Goal: Obtain resource: Obtain resource

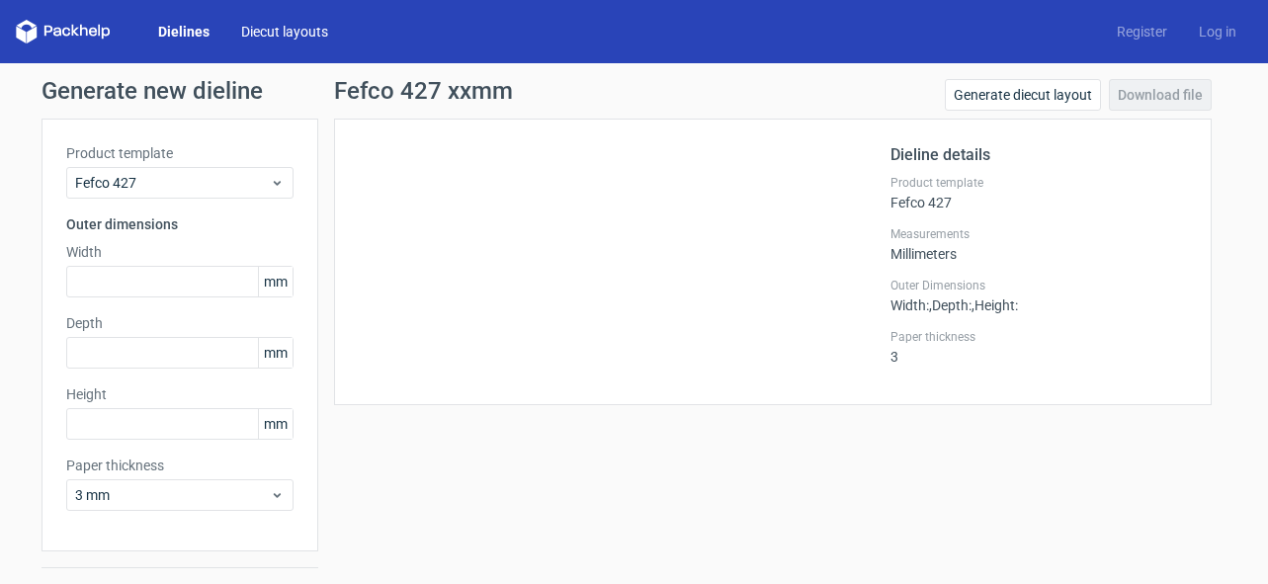
click at [305, 22] on link "Diecut layouts" at bounding box center [284, 32] width 119 height 20
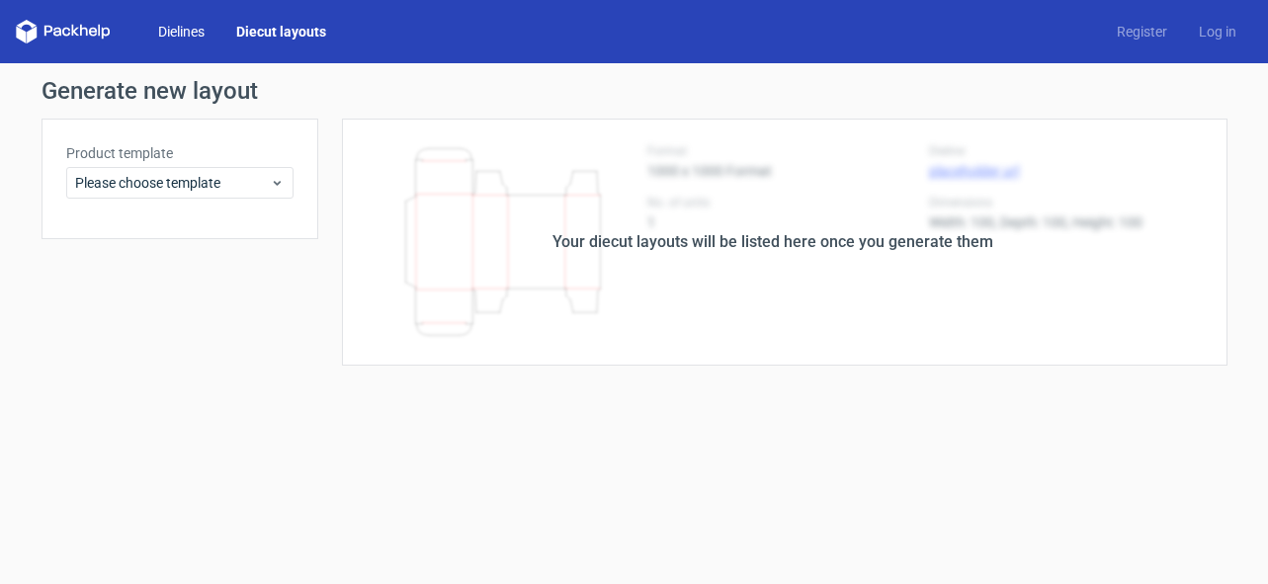
click at [181, 23] on link "Dielines" at bounding box center [181, 32] width 78 height 20
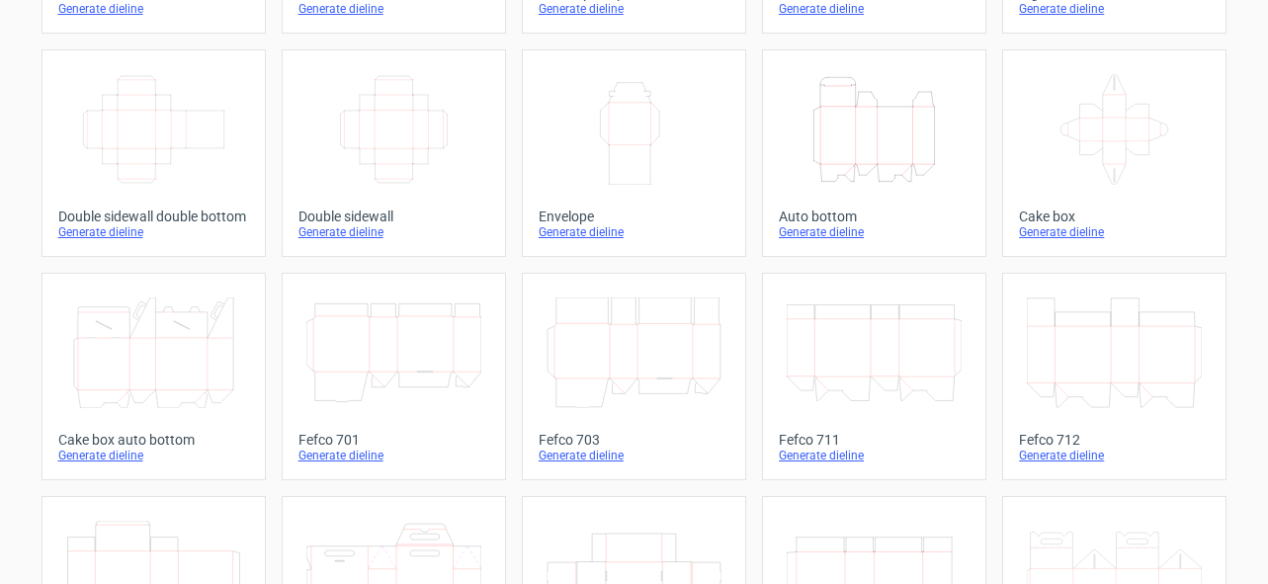
scroll to position [256, 0]
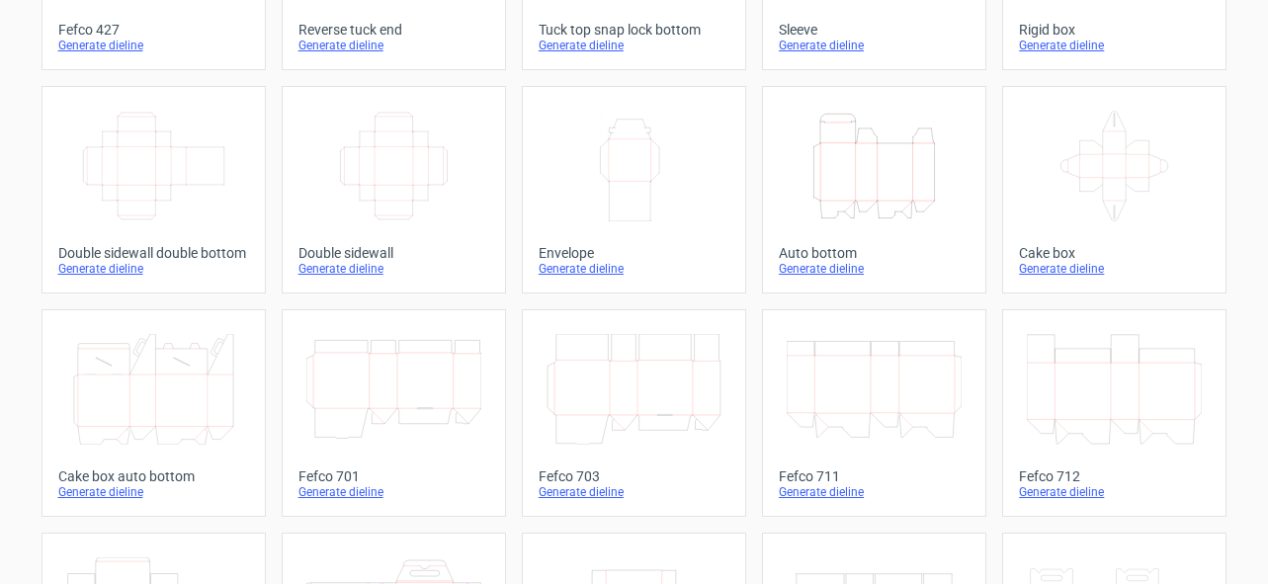
click at [1109, 157] on icon at bounding box center [1114, 166] width 175 height 111
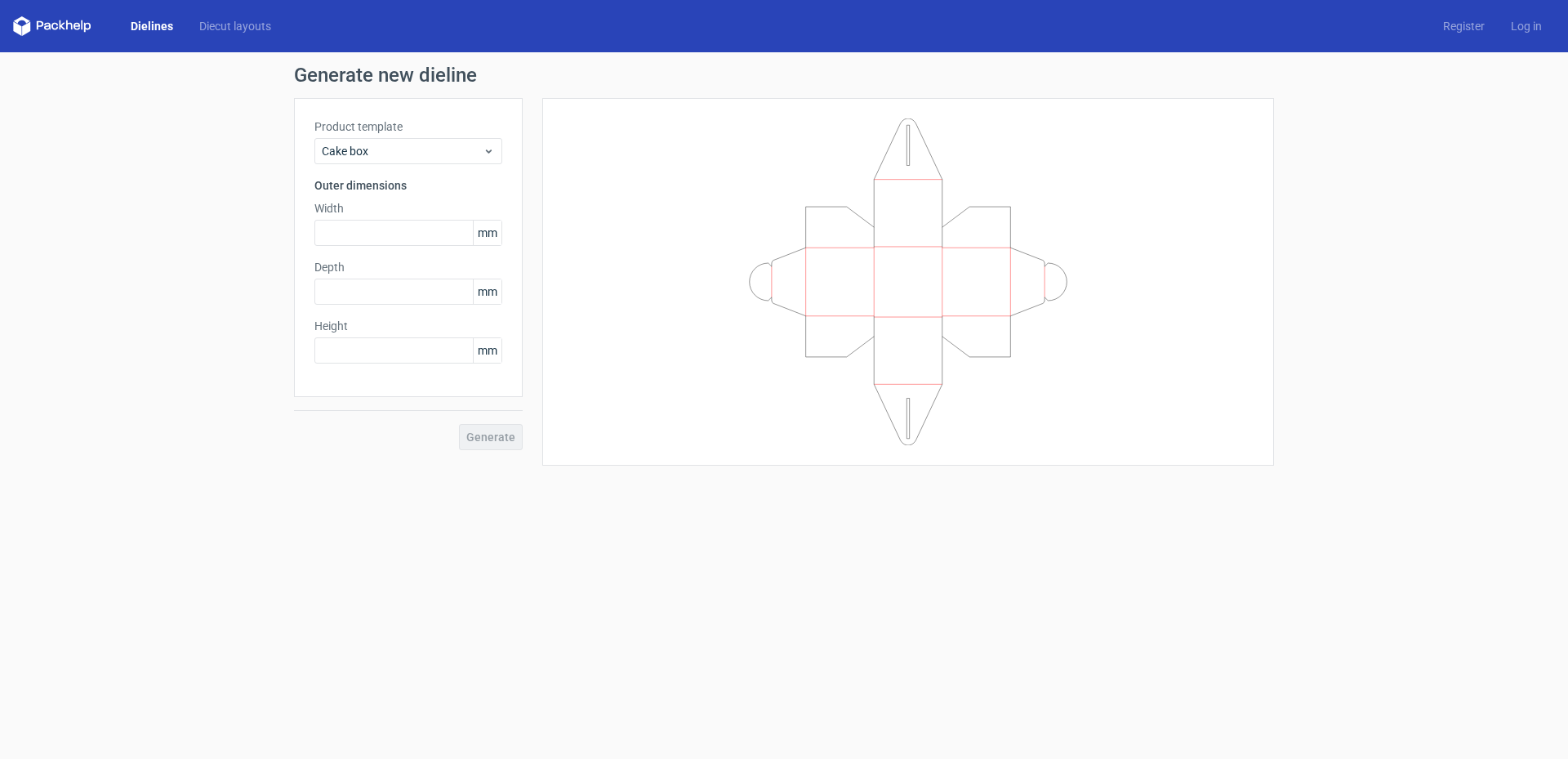
click at [136, 26] on link "Dielines" at bounding box center [151, 26] width 69 height 17
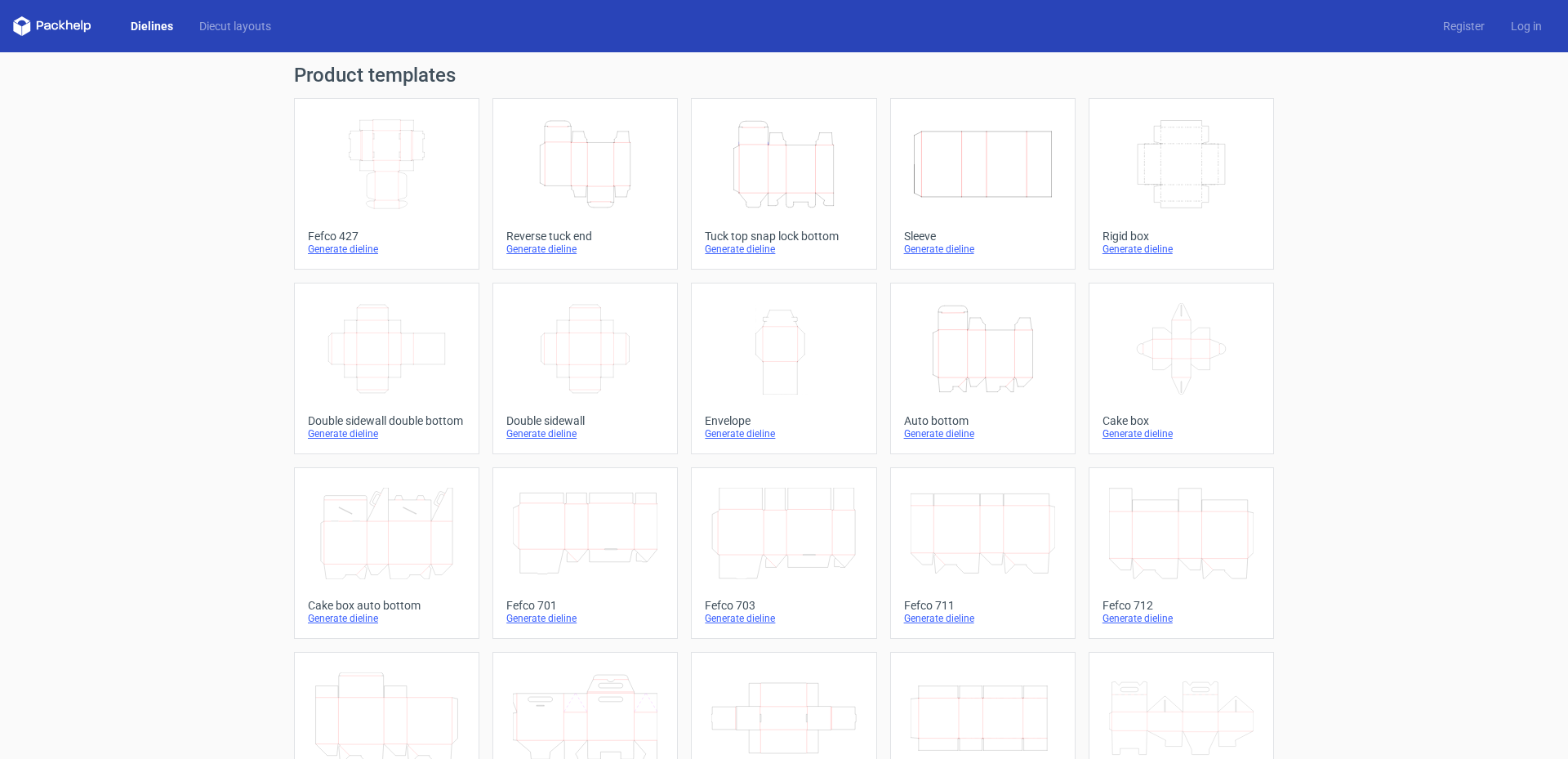
click at [1047, 370] on icon at bounding box center [1181, 349] width 145 height 92
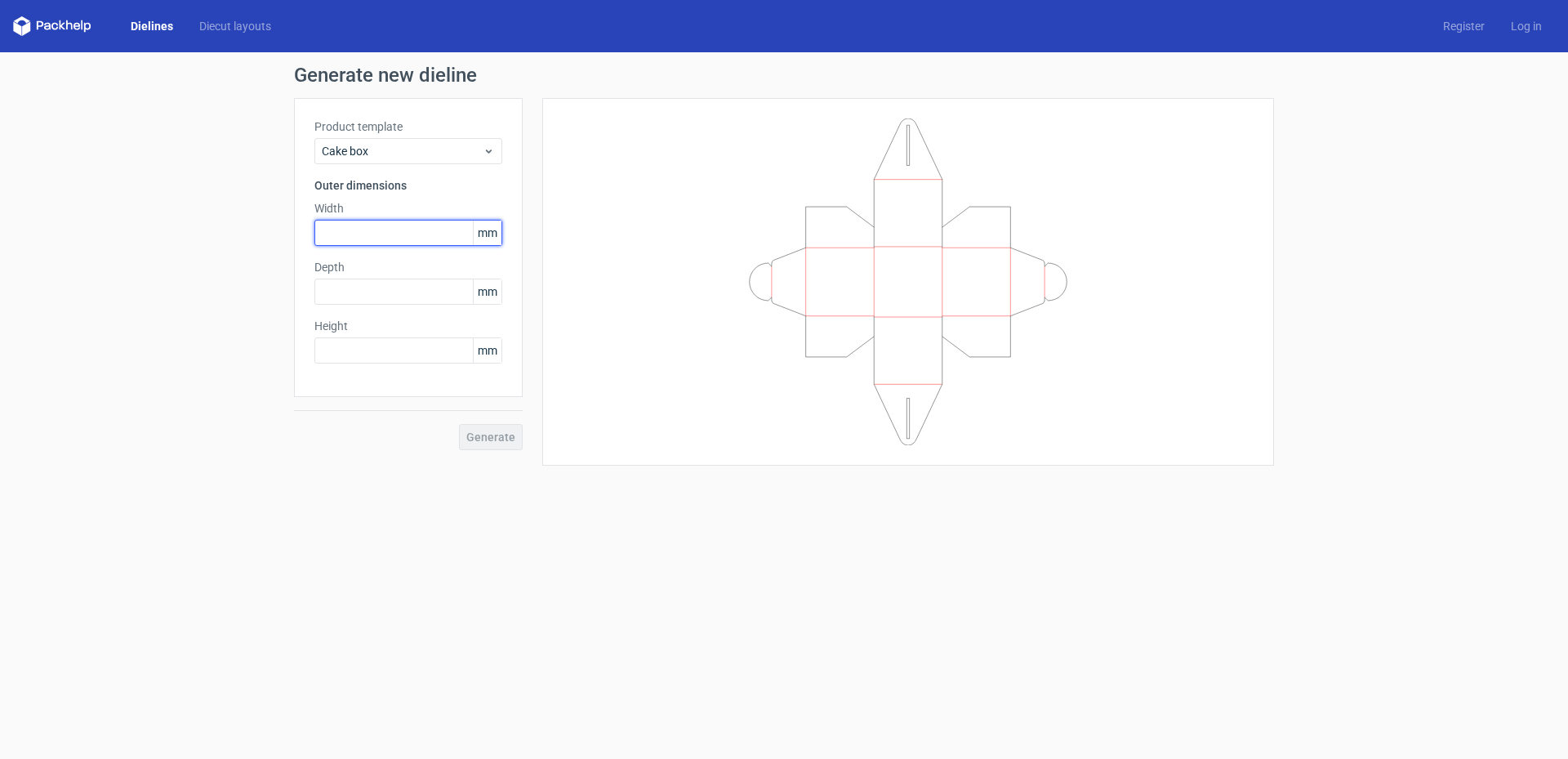
click at [360, 240] on input "text" at bounding box center [407, 233] width 188 height 26
type input "95"
click at [346, 283] on input "text" at bounding box center [407, 292] width 188 height 26
type input "120"
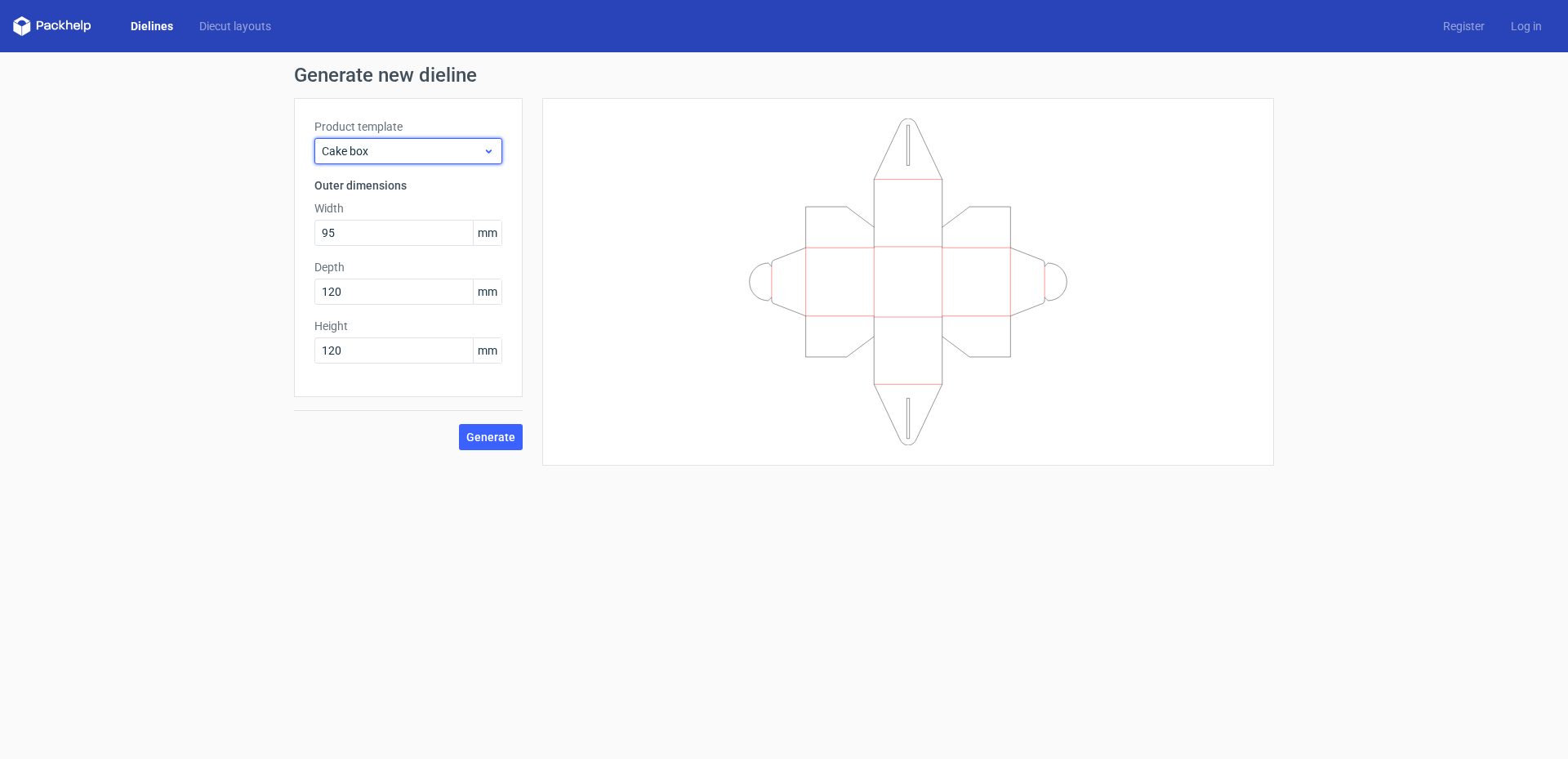
click at [392, 155] on span "Cake box" at bounding box center [402, 151] width 161 height 17
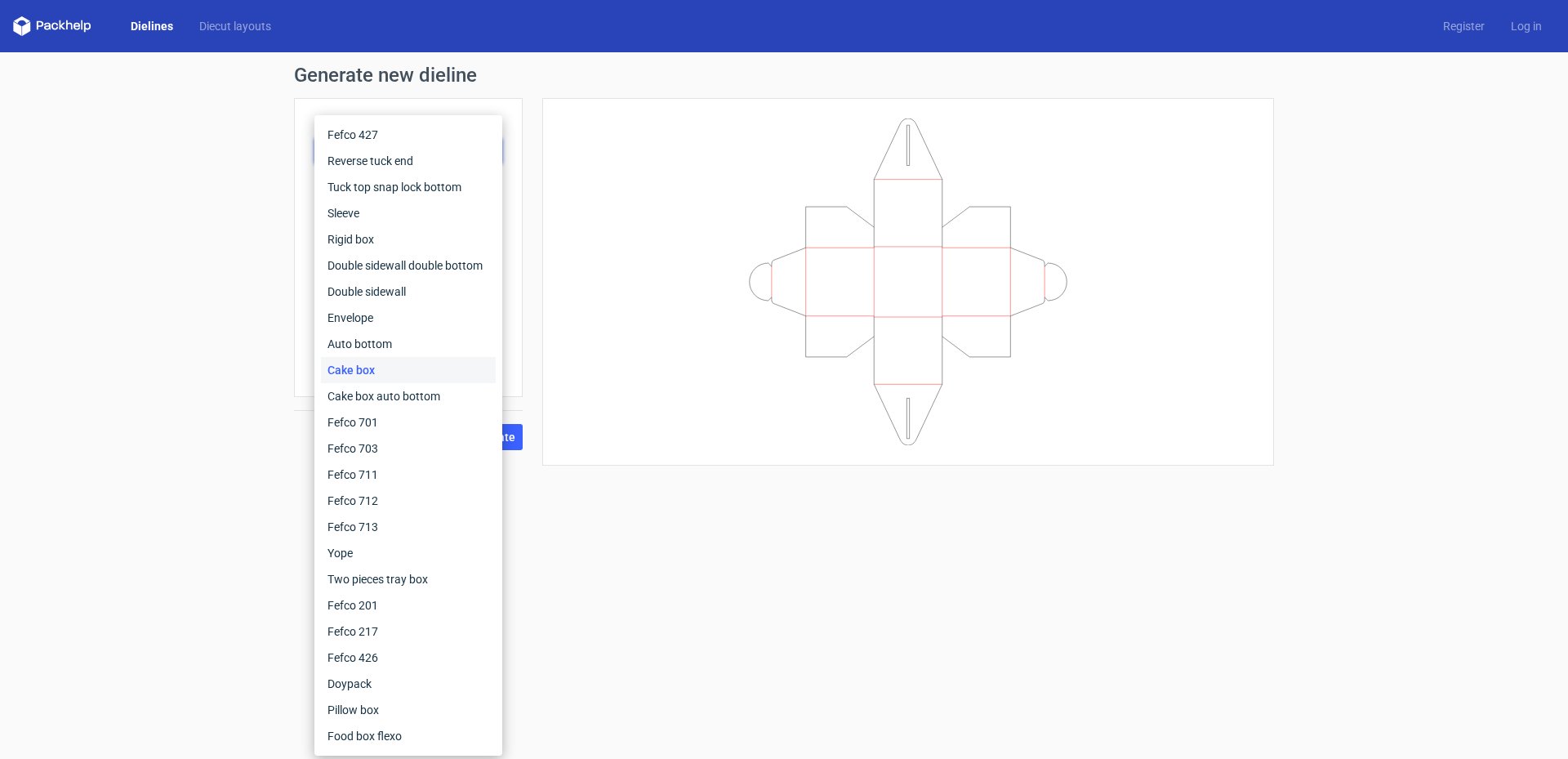
click at [359, 365] on div "Cake box" at bounding box center [407, 370] width 174 height 26
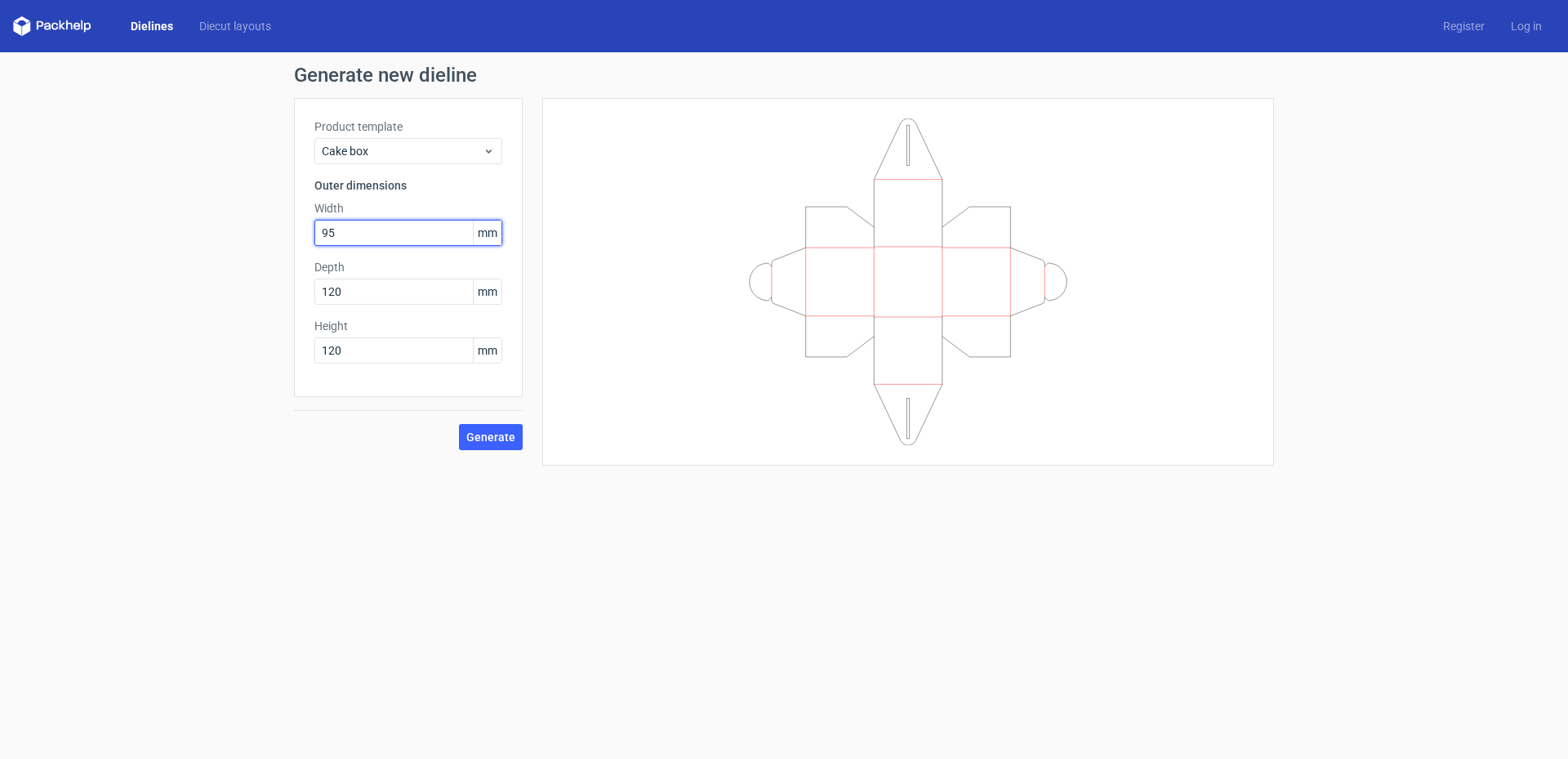
click at [387, 234] on input "95" at bounding box center [407, 233] width 188 height 26
click at [505, 441] on span "Generate" at bounding box center [490, 437] width 49 height 12
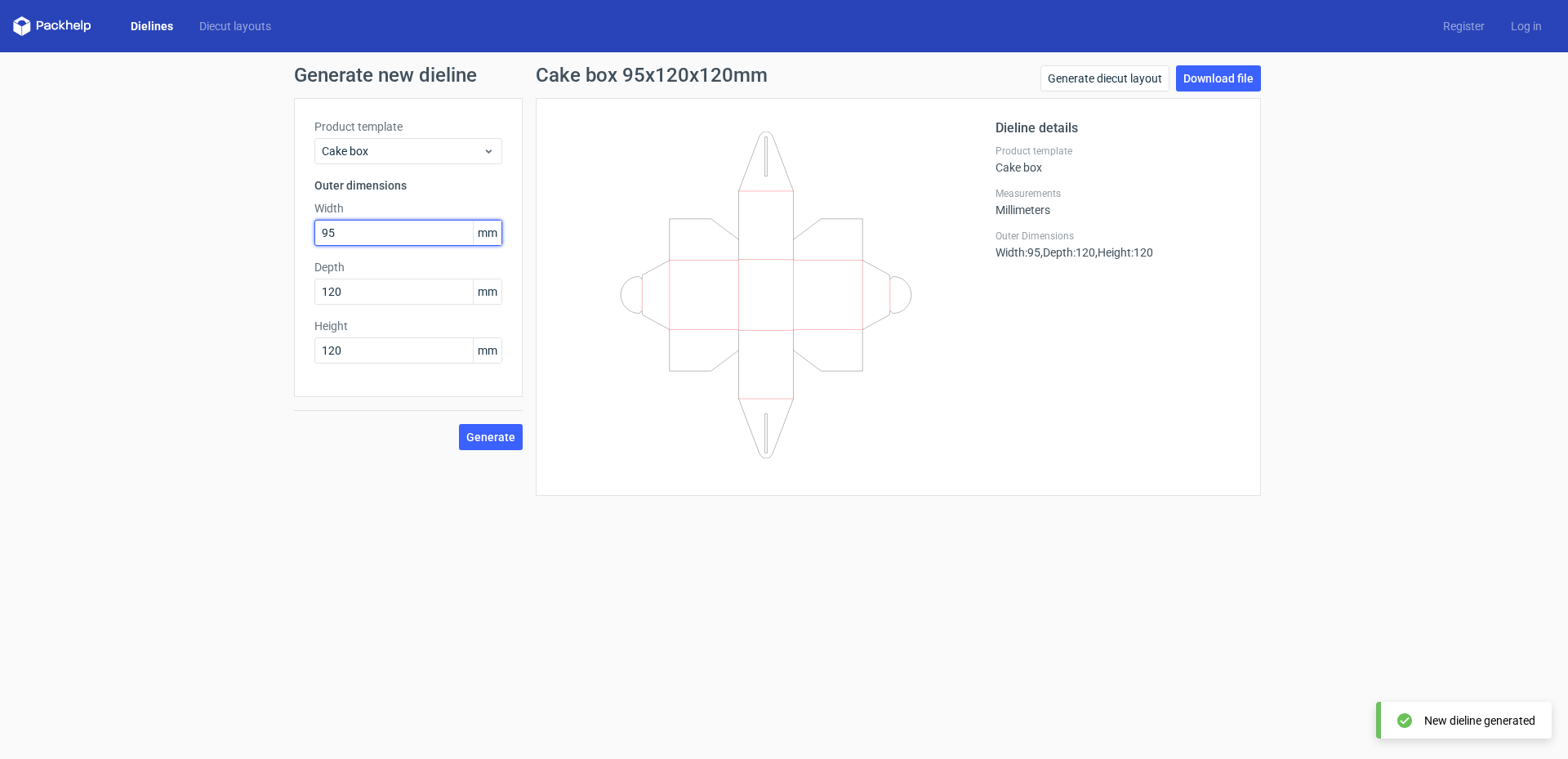
drag, startPoint x: 360, startPoint y: 232, endPoint x: 279, endPoint y: 225, distance: 81.3
click at [284, 227] on div "Generate new dieline Product template Cake box Outer dimensions Width 95 mm Dep…" at bounding box center [784, 280] width 1568 height 456
type input "120"
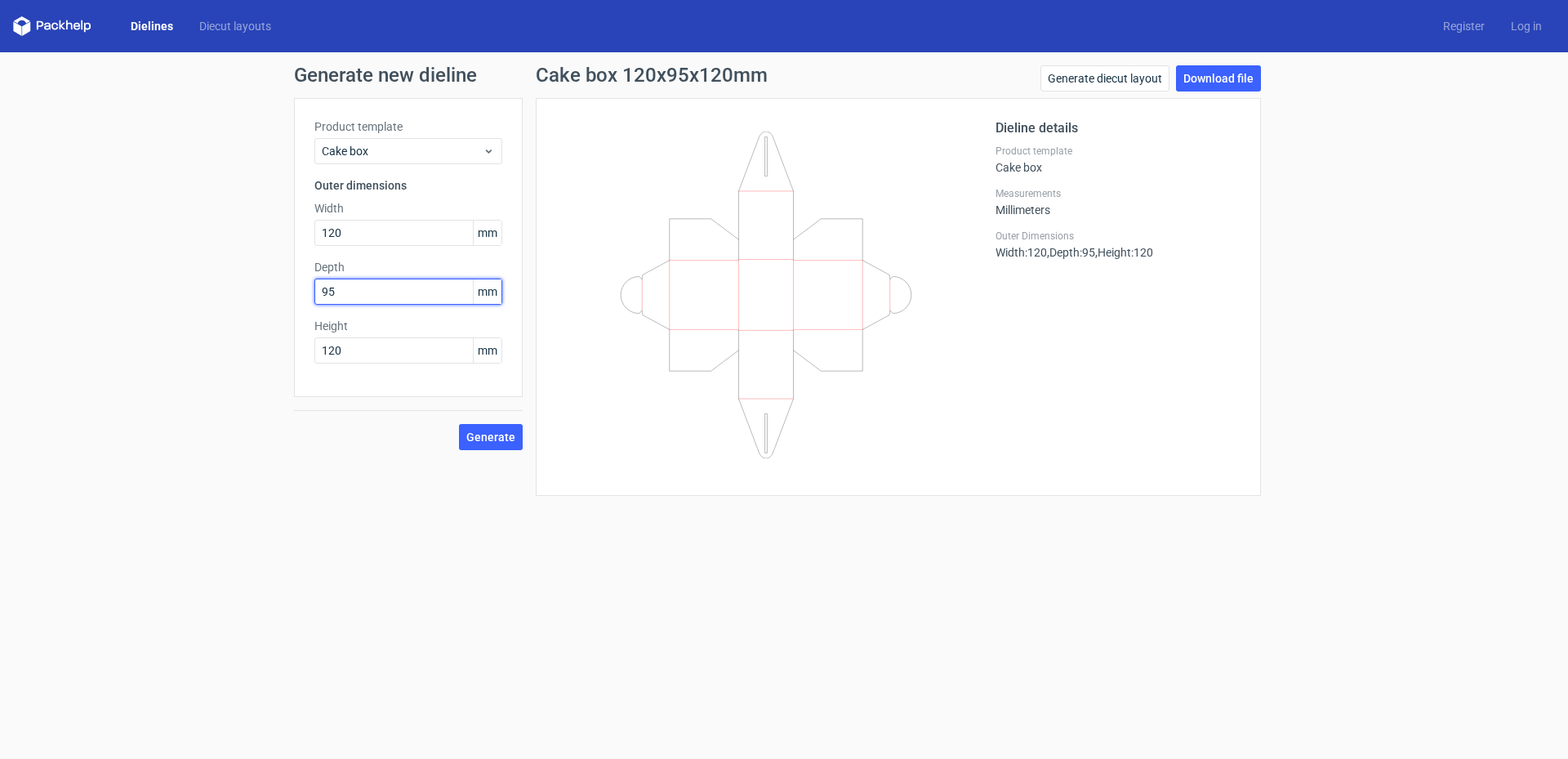
type input "95"
click at [495, 437] on span "Generate" at bounding box center [490, 437] width 49 height 12
click at [1047, 69] on link "Download file" at bounding box center [1218, 79] width 85 height 26
click at [1032, 416] on div "Dieline details Product template Cake box Measurements Millimeters Outer Dimens…" at bounding box center [1118, 297] width 245 height 357
click at [1047, 86] on link "Generate diecut layout" at bounding box center [1105, 79] width 129 height 26
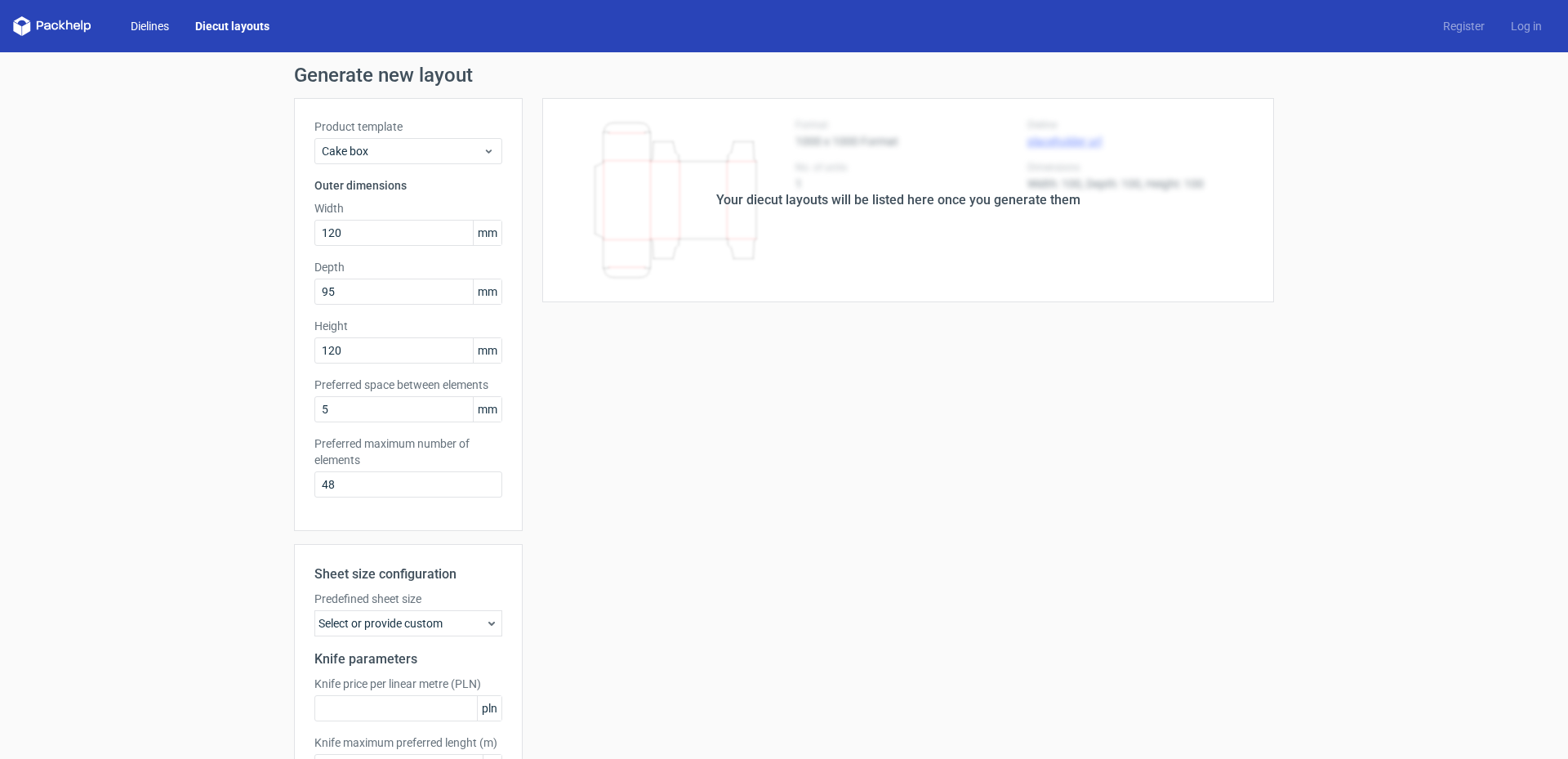
click at [159, 31] on link "Dielines" at bounding box center [150, 26] width 64 height 17
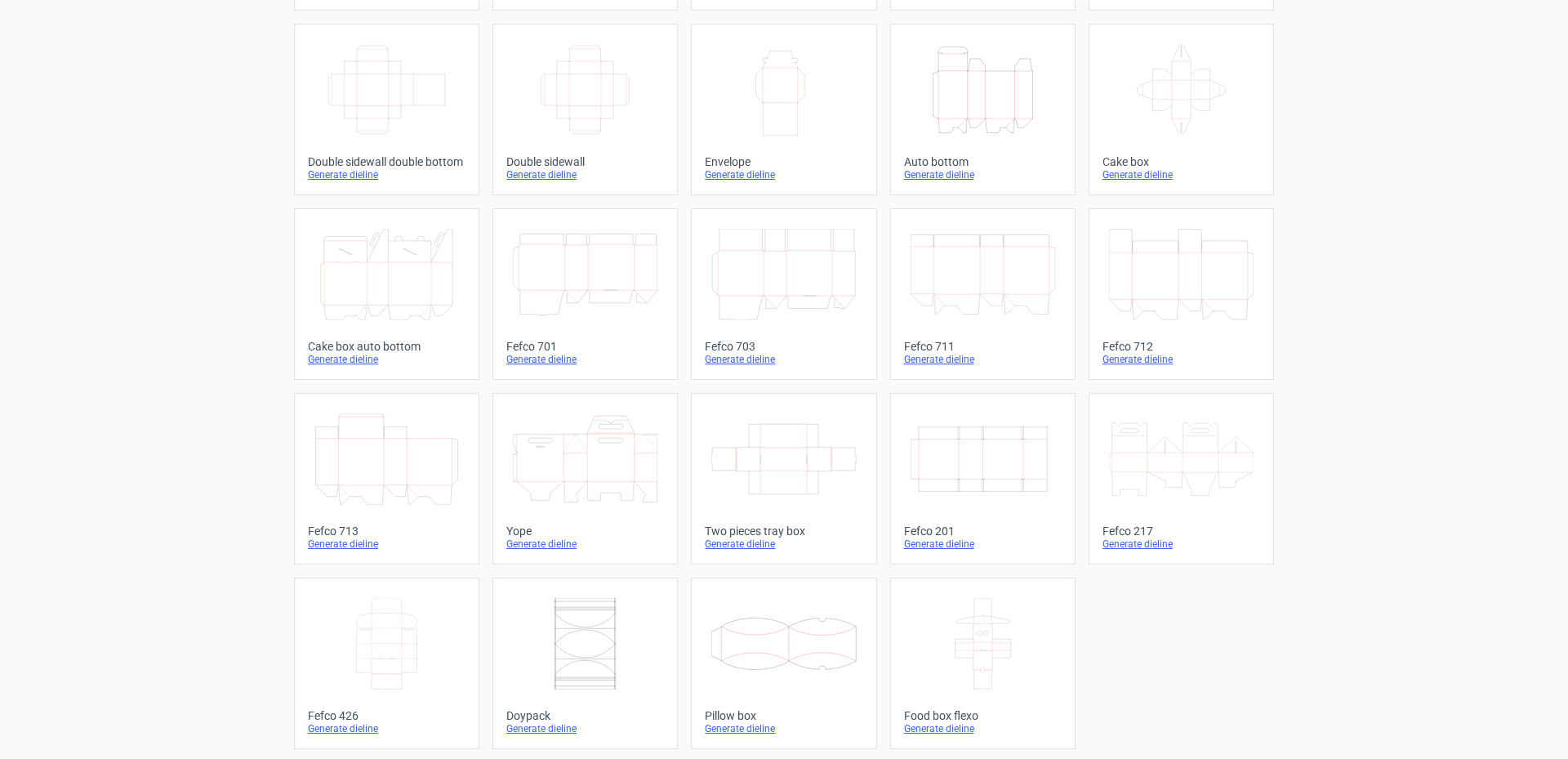
scroll to position [262, 0]
click at [1047, 86] on icon at bounding box center [1181, 86] width 145 height 92
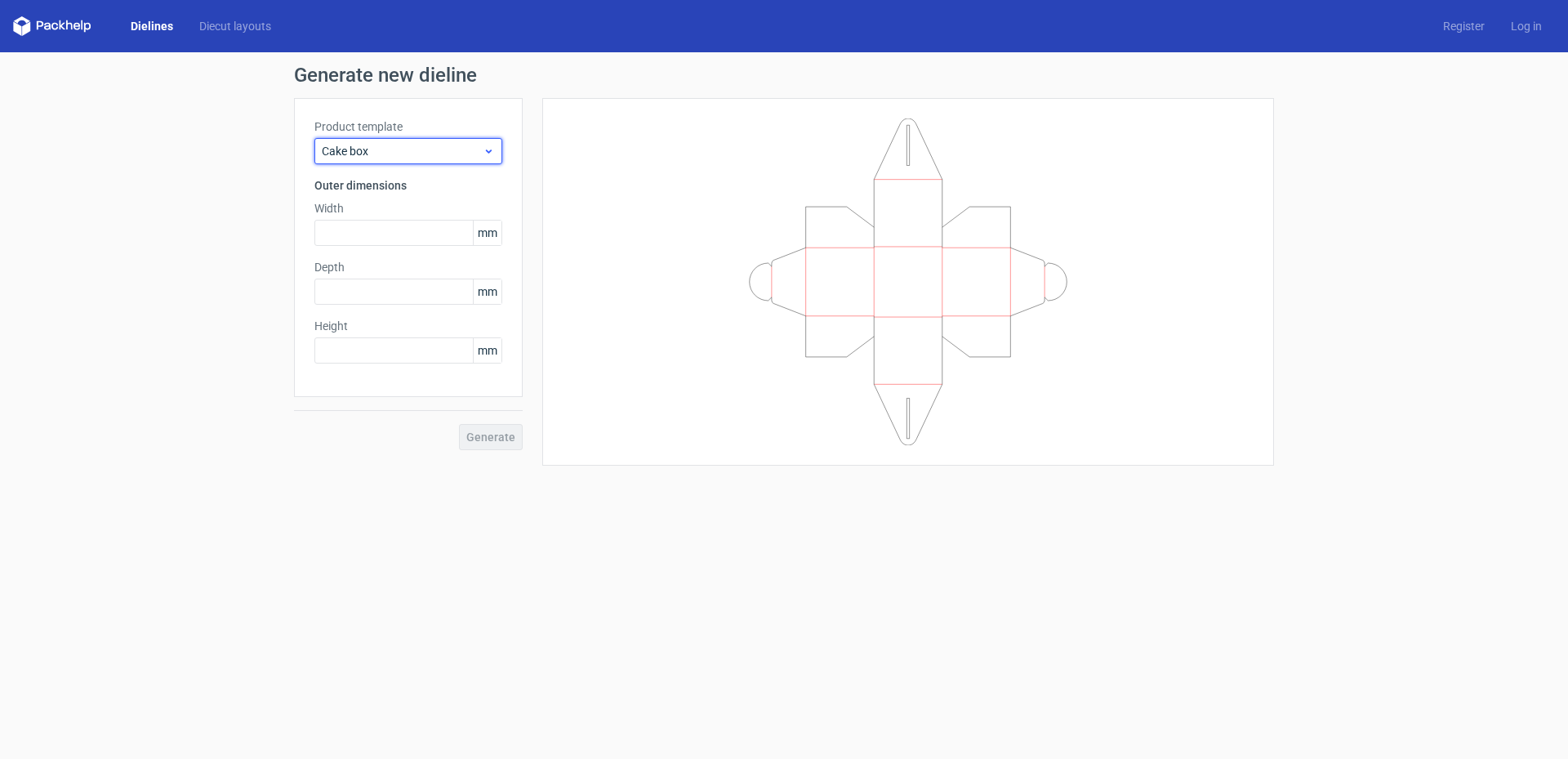
click at [383, 151] on span "Cake box" at bounding box center [402, 151] width 161 height 17
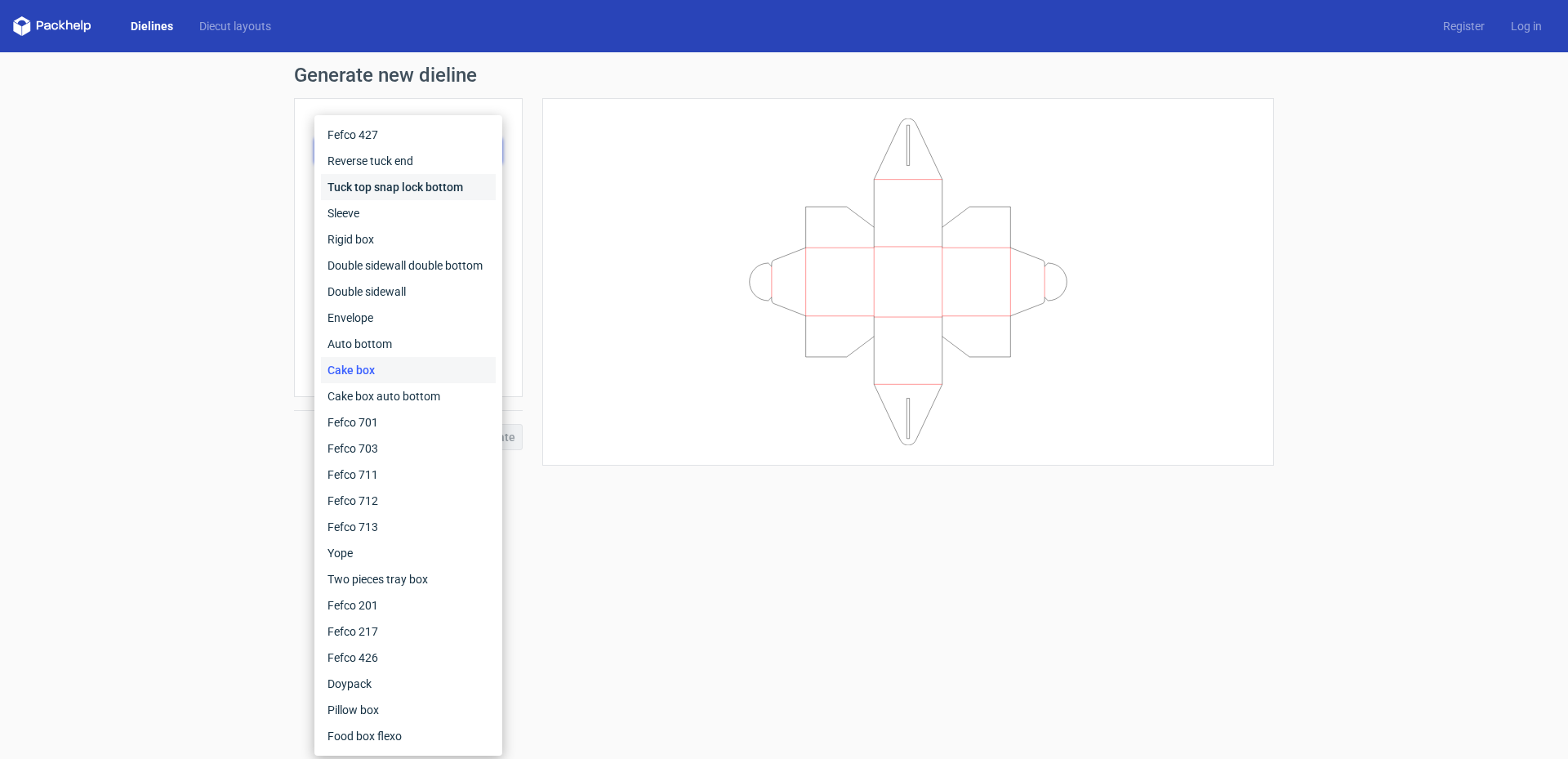
click at [384, 188] on div "Tuck top snap lock bottom" at bounding box center [407, 187] width 174 height 26
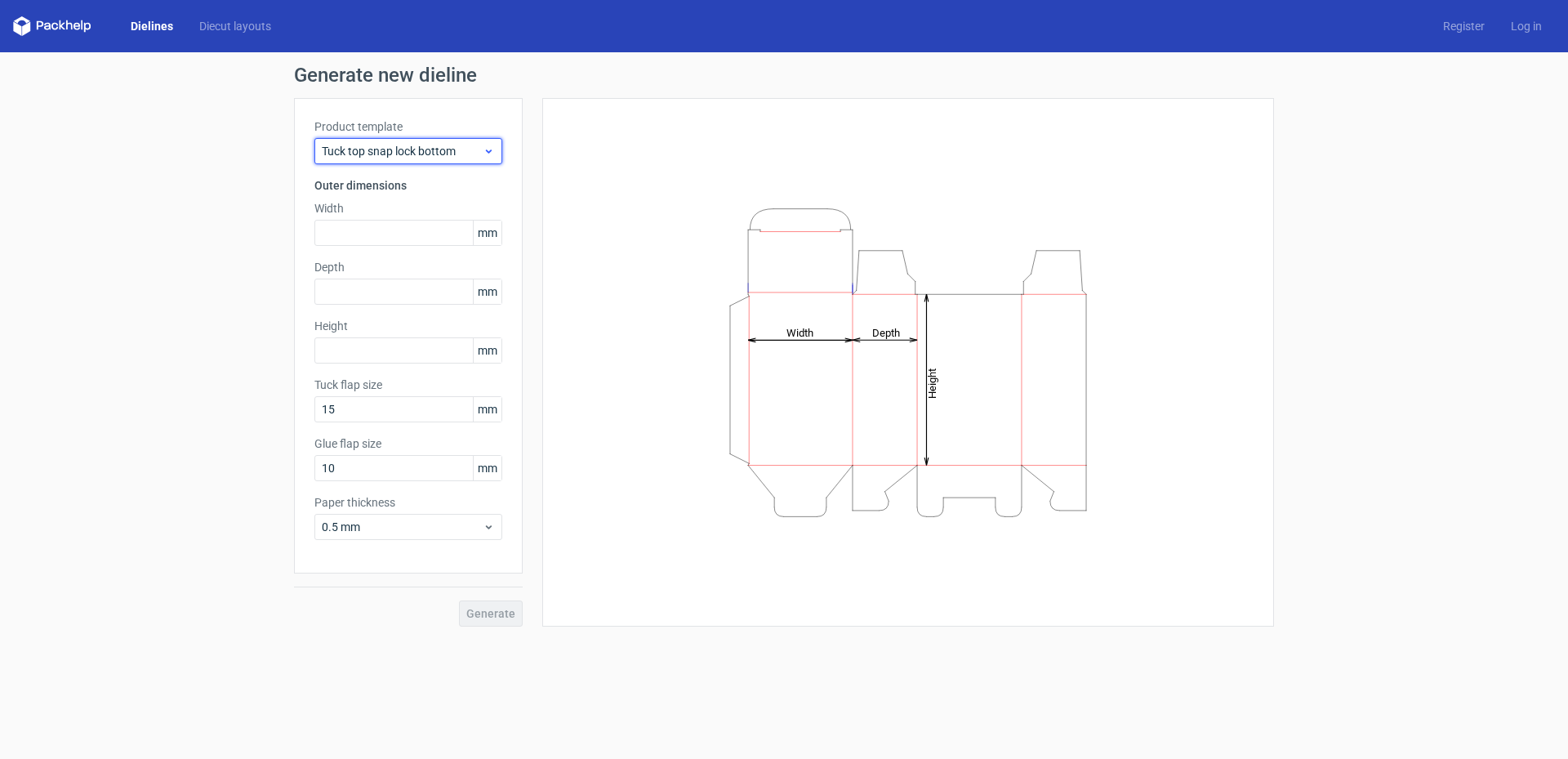
click at [386, 160] on div "Tuck top snap lock bottom" at bounding box center [407, 151] width 188 height 26
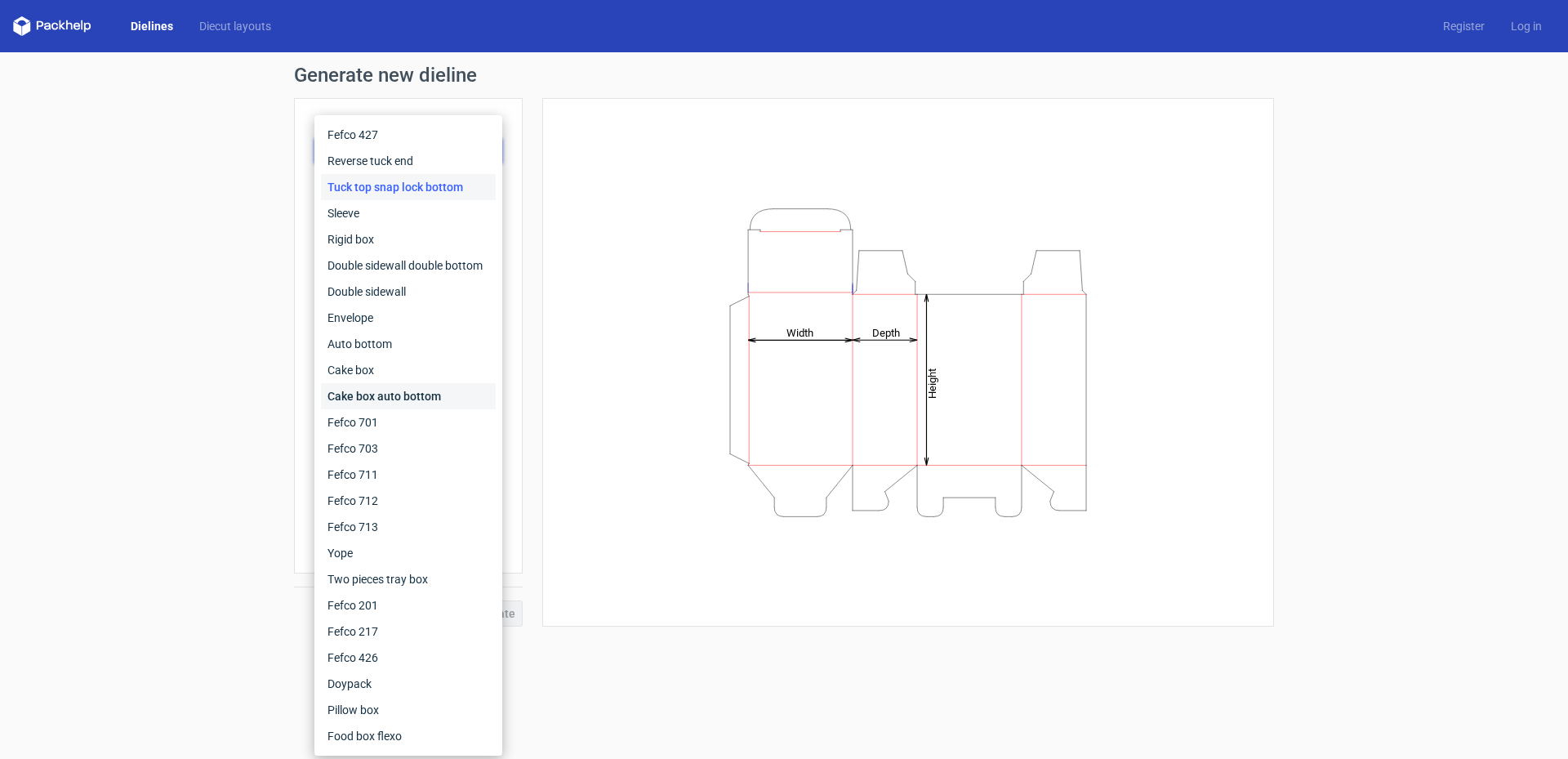
click at [398, 391] on div "Cake box auto bottom" at bounding box center [407, 396] width 174 height 26
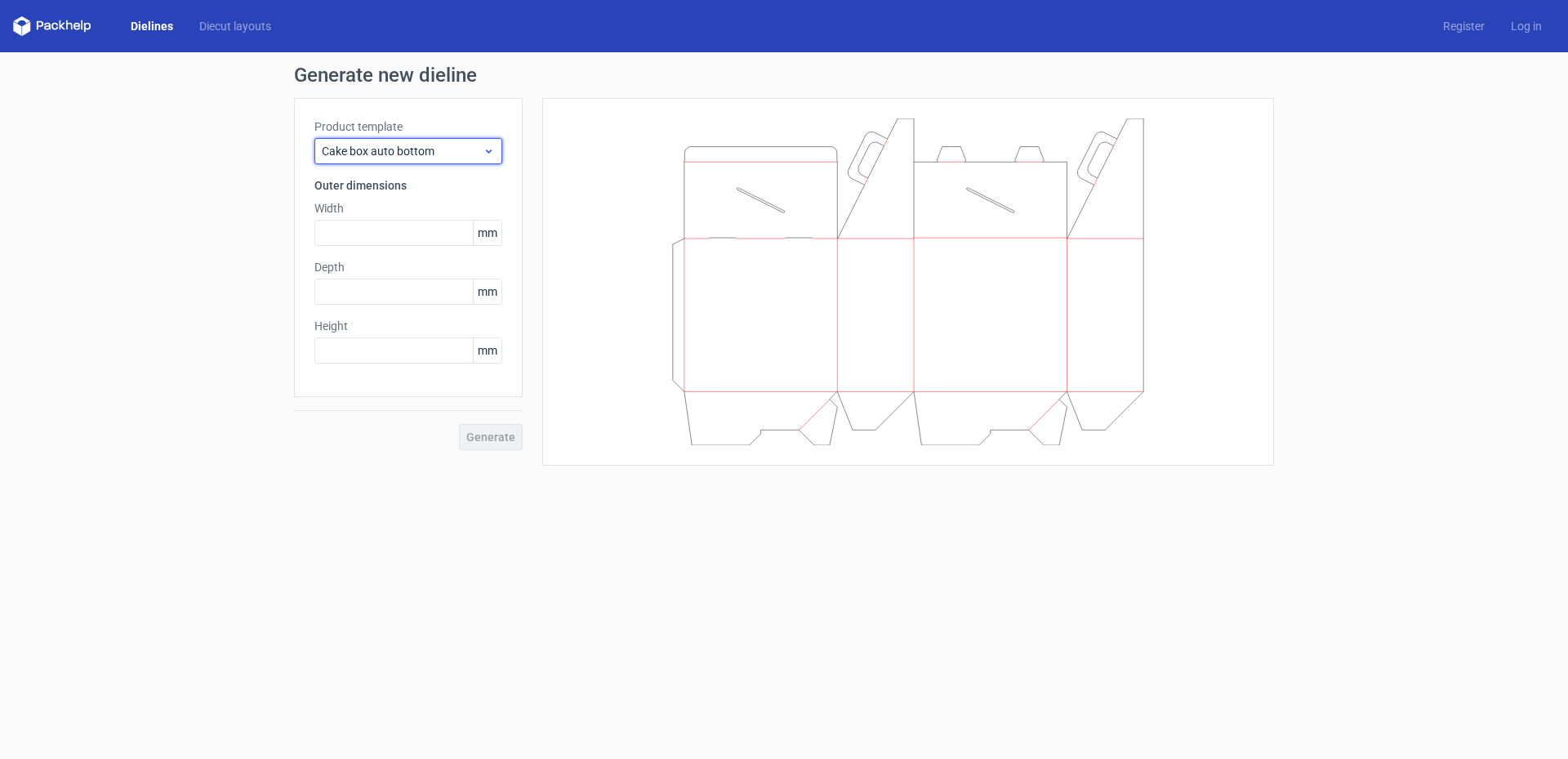
click at [386, 156] on span "Cake box auto bottom" at bounding box center [402, 151] width 161 height 17
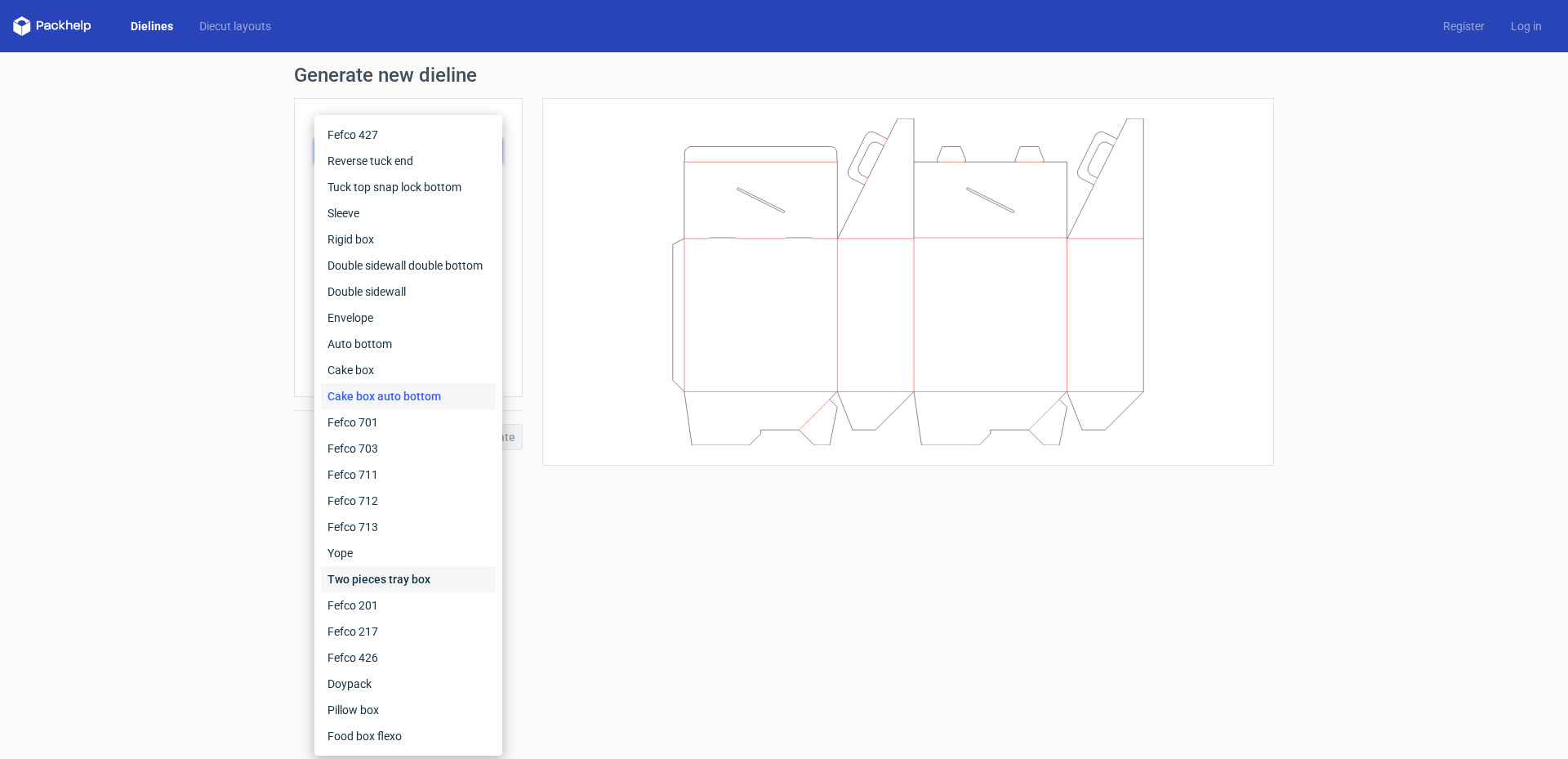
click at [427, 482] on div "Two pieces tray box" at bounding box center [407, 580] width 174 height 26
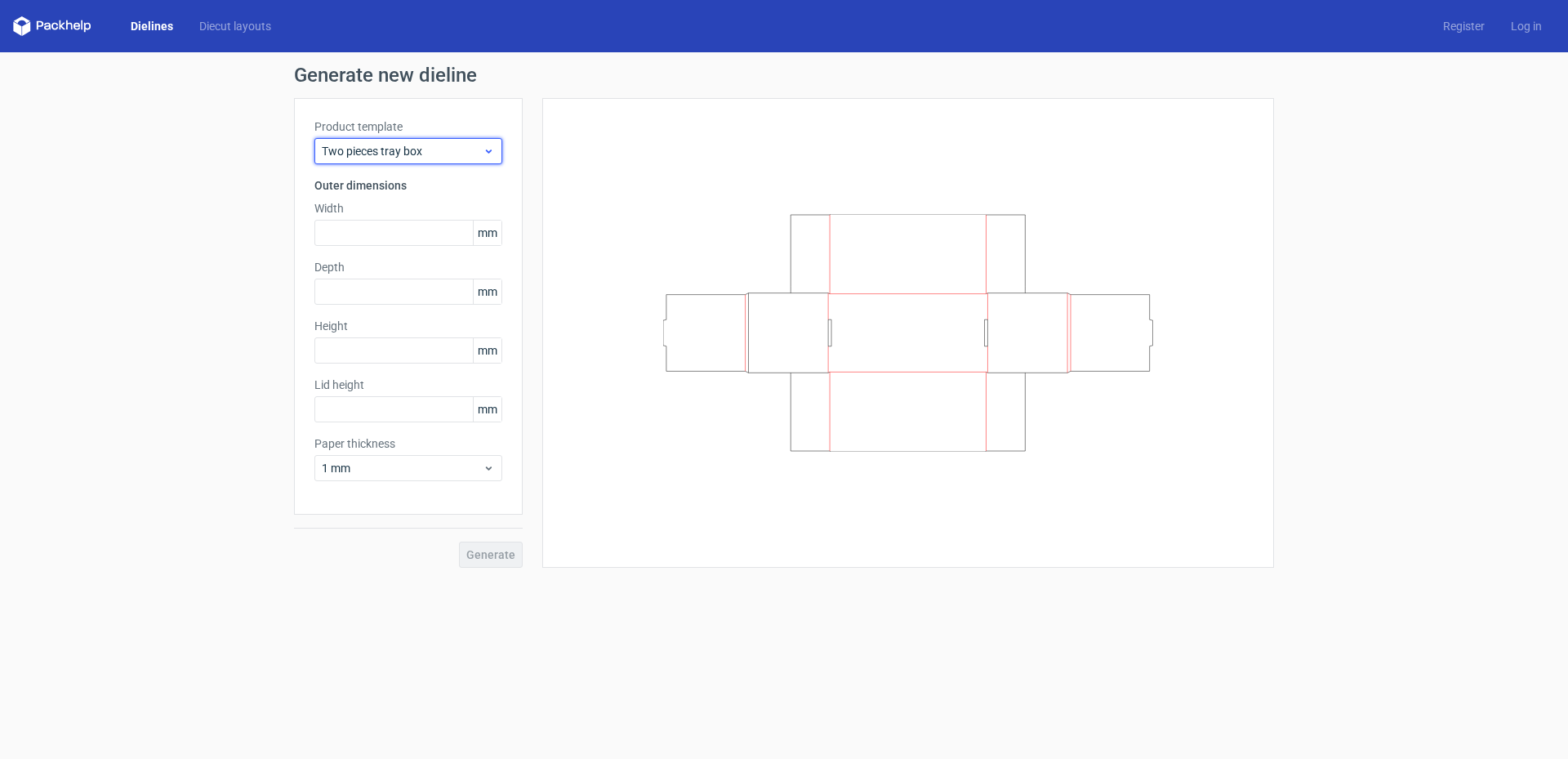
click at [409, 146] on span "Two pieces tray box" at bounding box center [402, 151] width 161 height 17
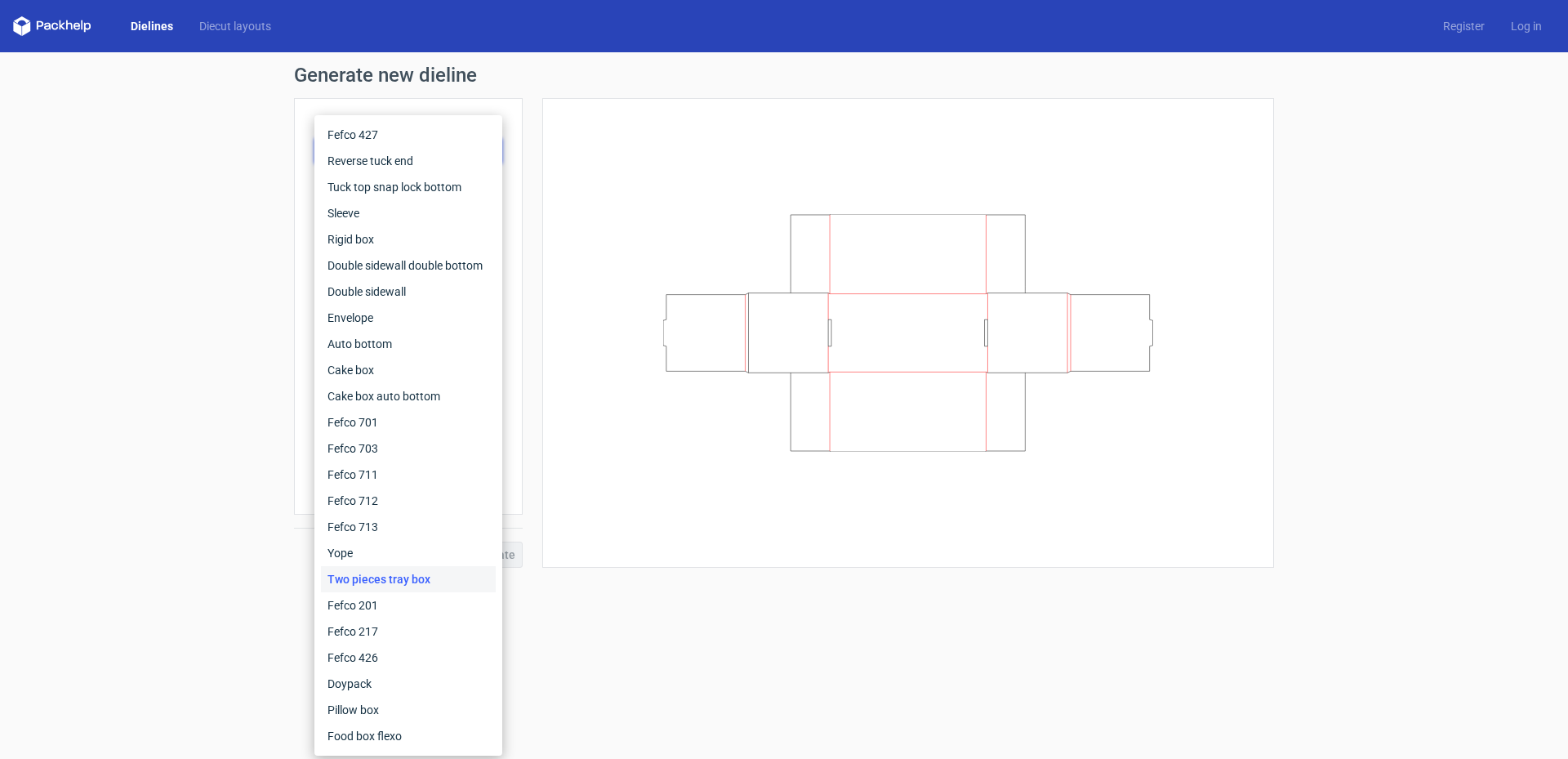
click at [697, 129] on div at bounding box center [908, 332] width 691 height 429
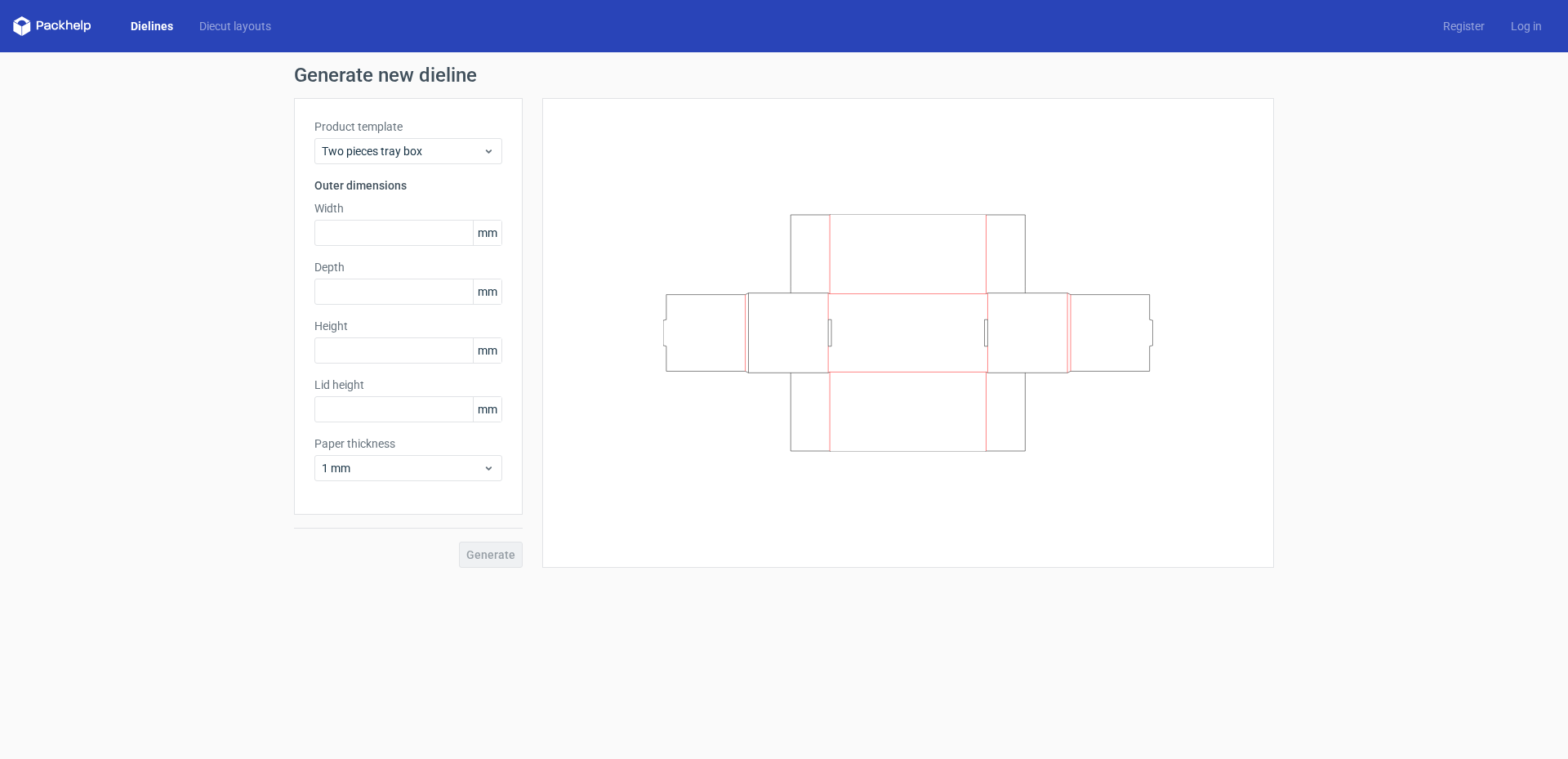
click at [141, 24] on link "Dielines" at bounding box center [151, 26] width 69 height 17
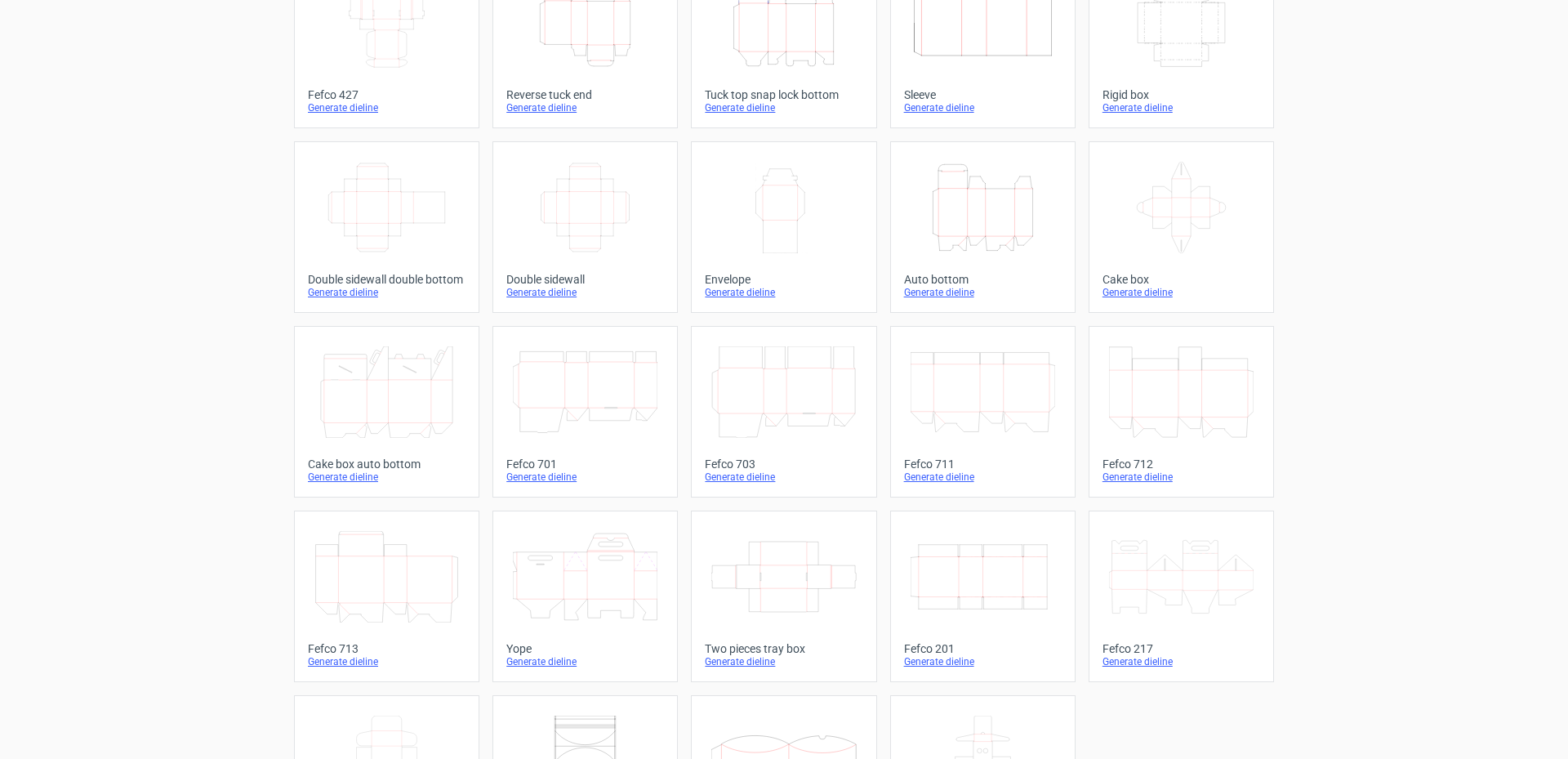
scroll to position [99, 0]
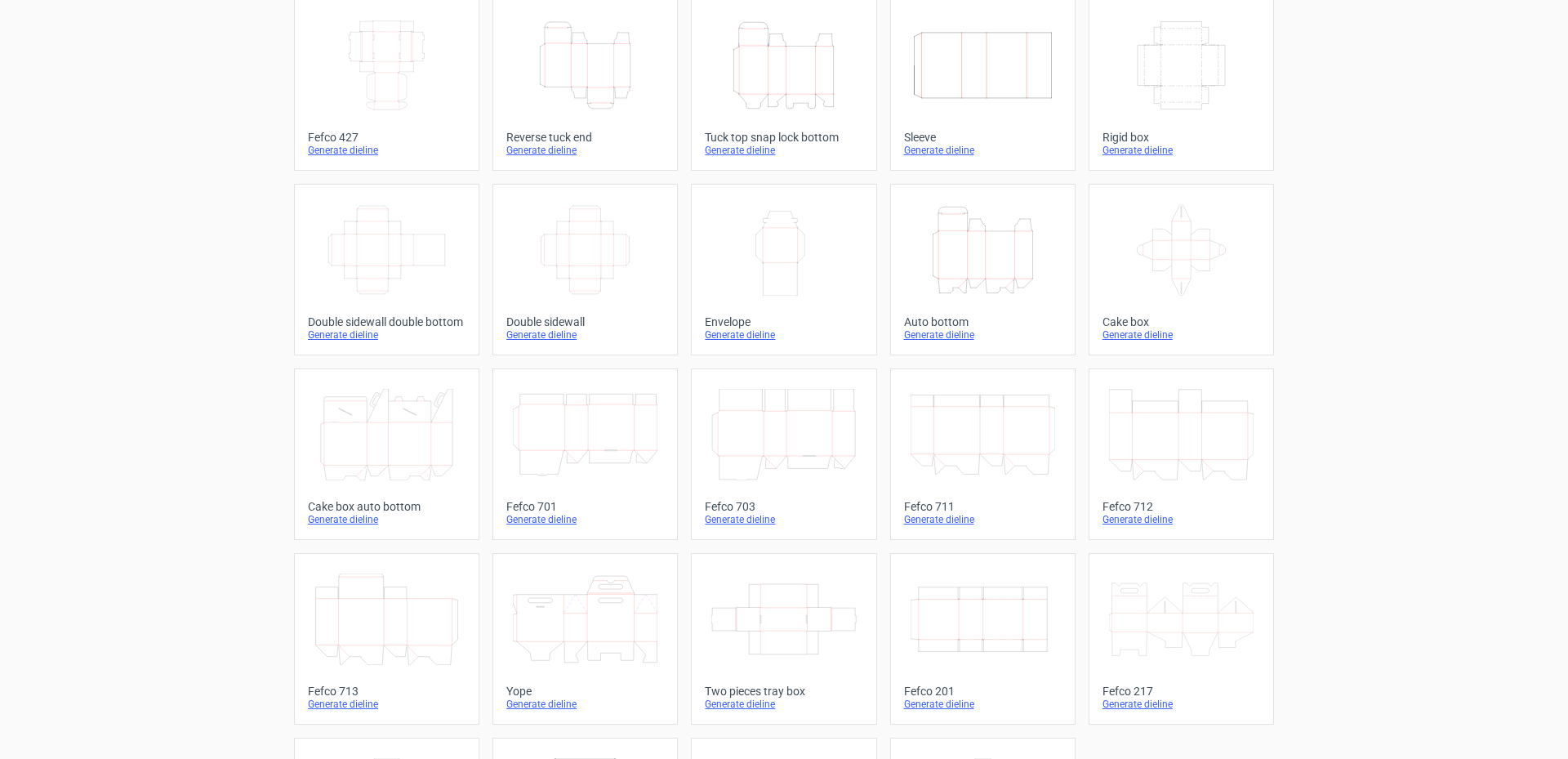
click at [1047, 235] on icon at bounding box center [1181, 250] width 145 height 92
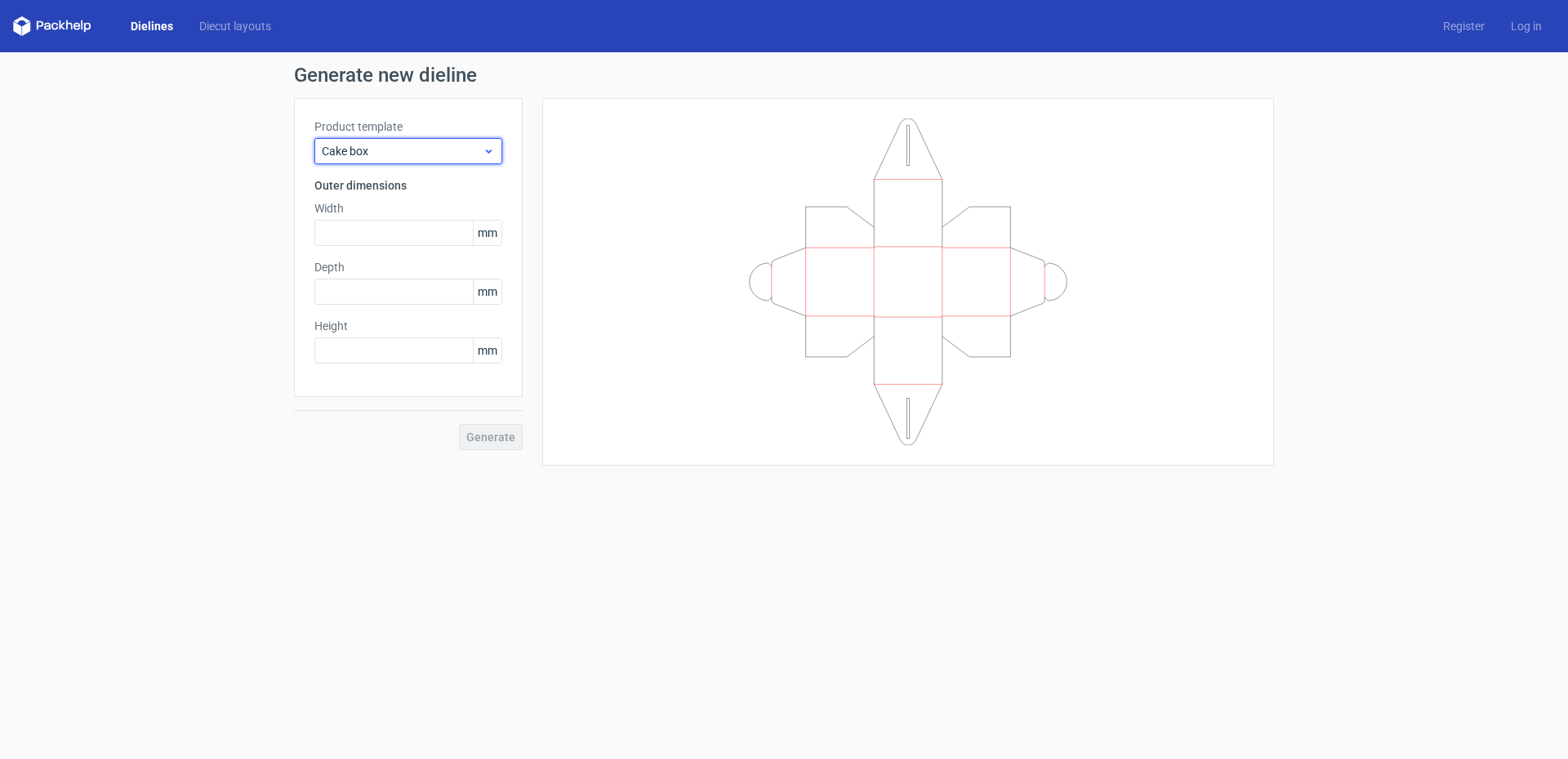
click at [417, 150] on span "Cake box" at bounding box center [402, 151] width 161 height 17
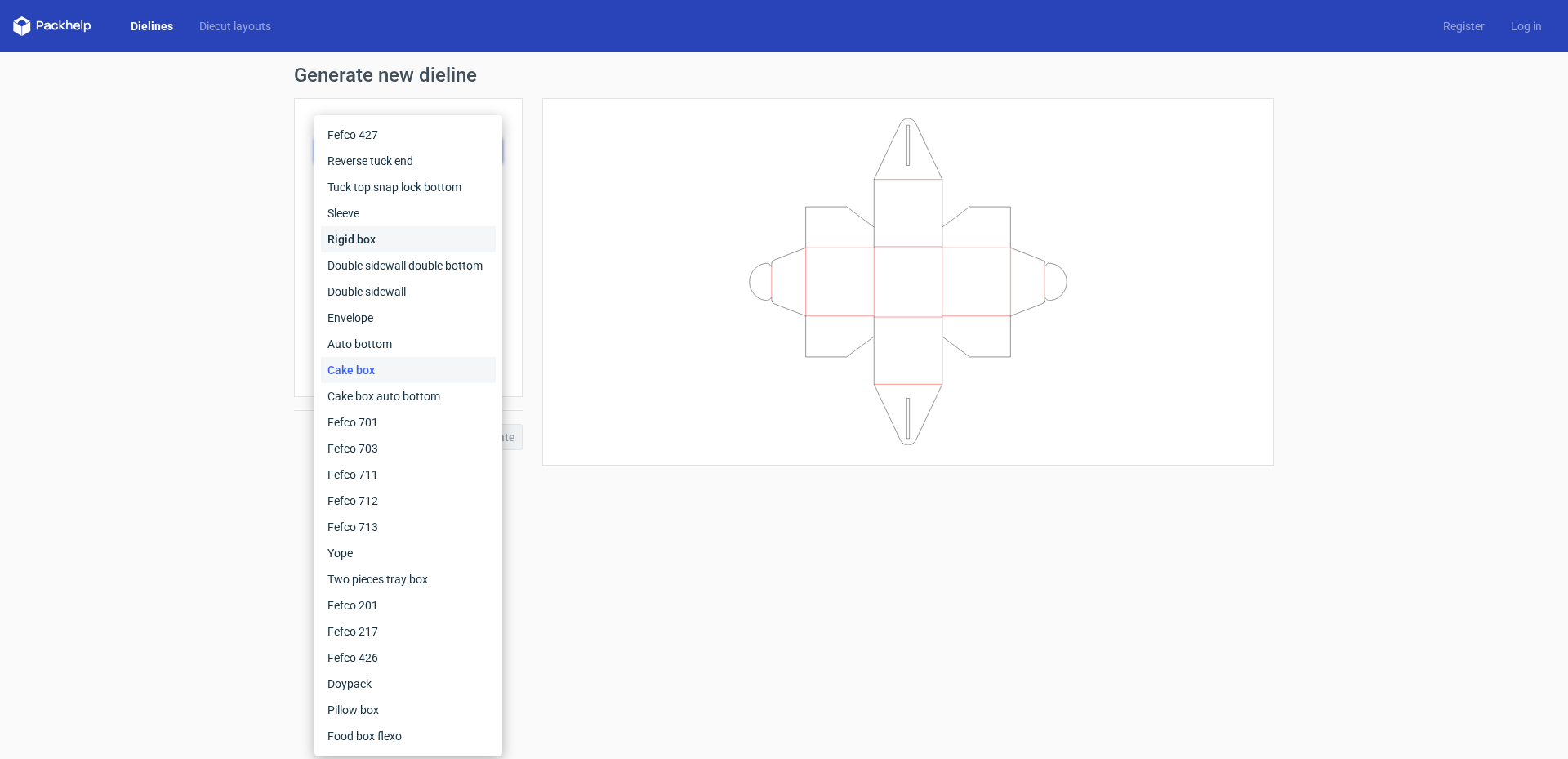
click at [403, 236] on div "Rigid box" at bounding box center [407, 240] width 174 height 26
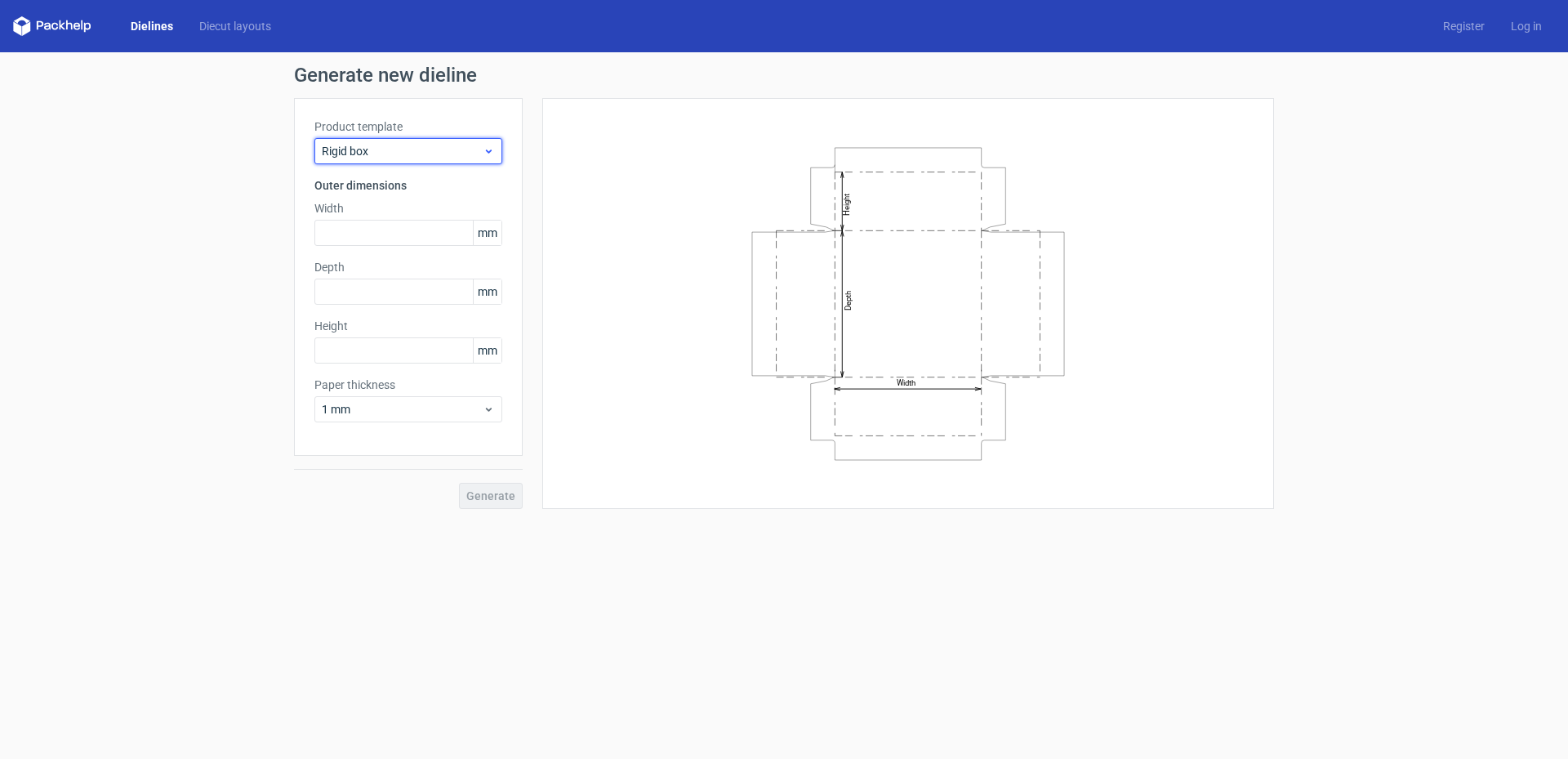
click at [411, 148] on span "Rigid box" at bounding box center [402, 151] width 161 height 17
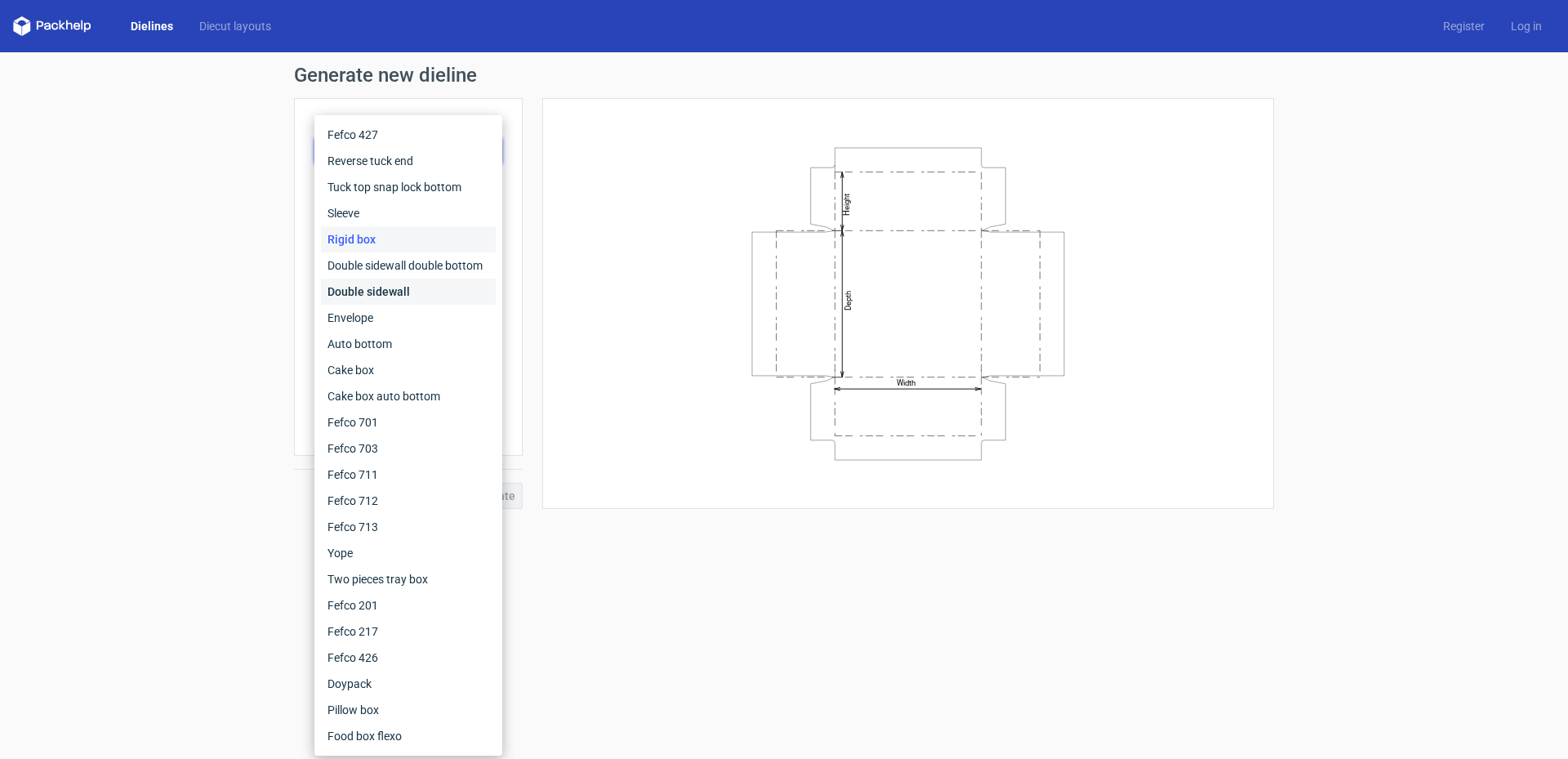
click at [421, 293] on div "Double sidewall" at bounding box center [407, 292] width 174 height 26
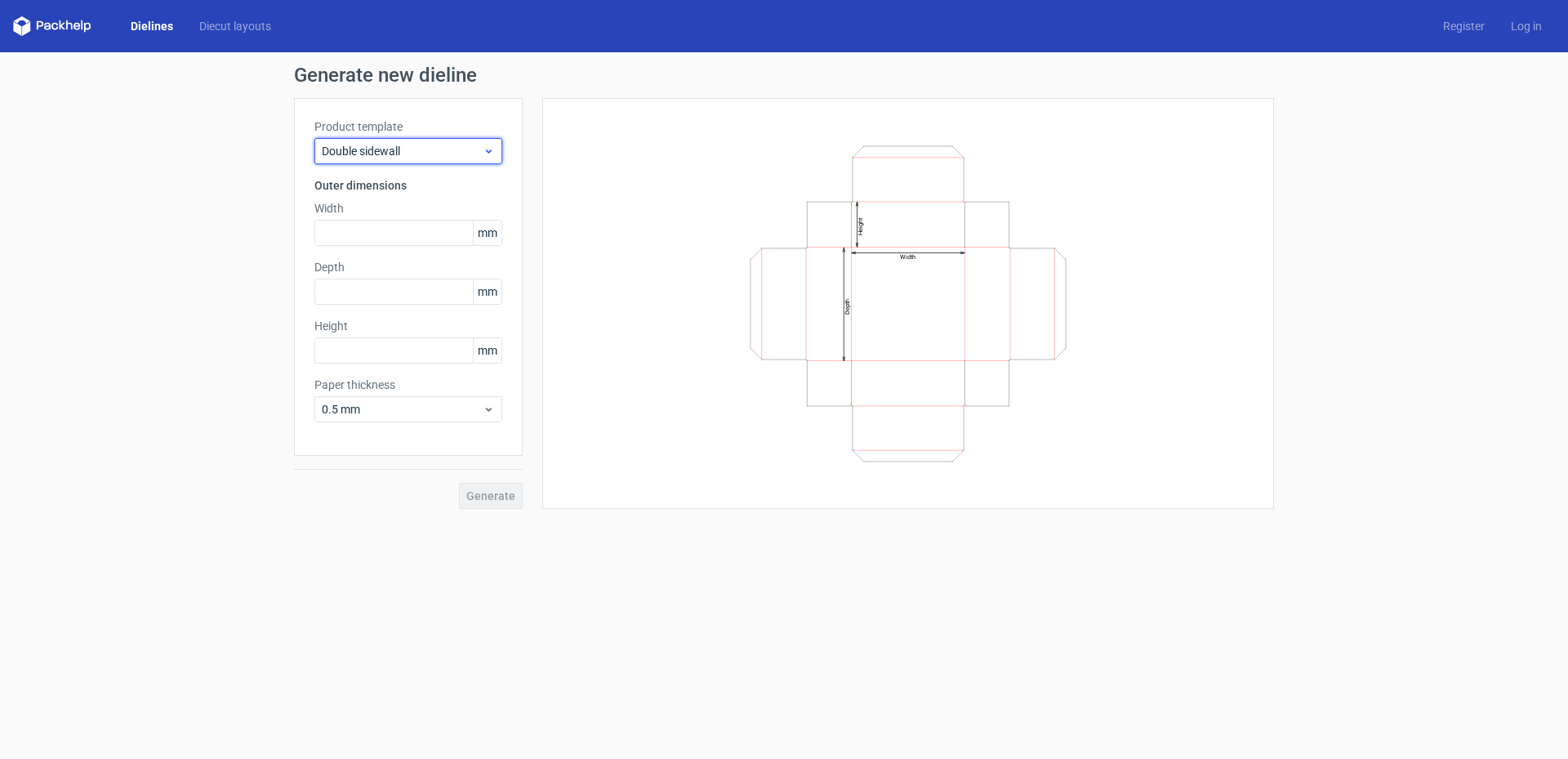
click at [432, 142] on div "Double sidewall" at bounding box center [407, 151] width 188 height 26
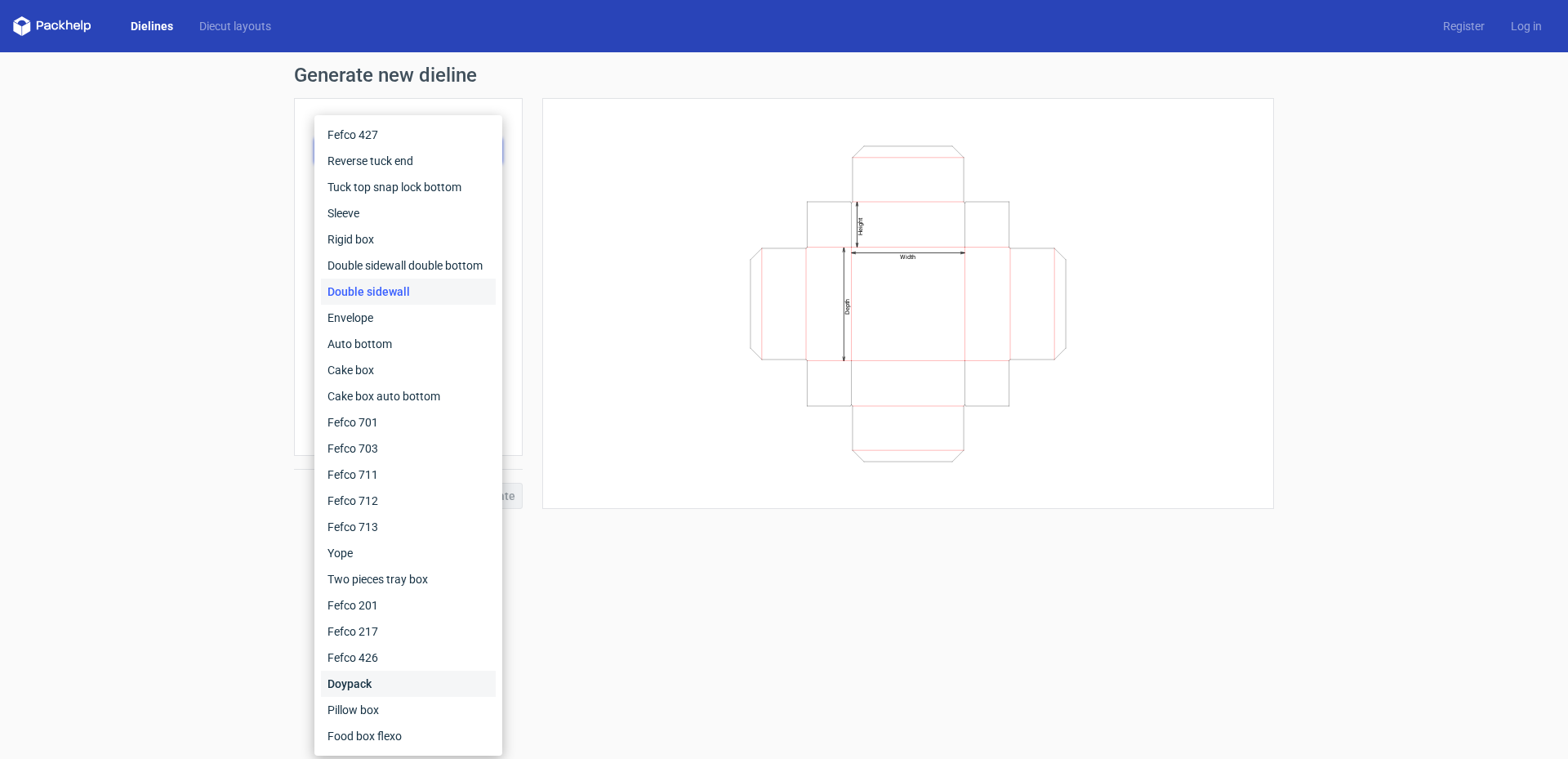
click at [358, 482] on div "Doypack" at bounding box center [407, 684] width 174 height 26
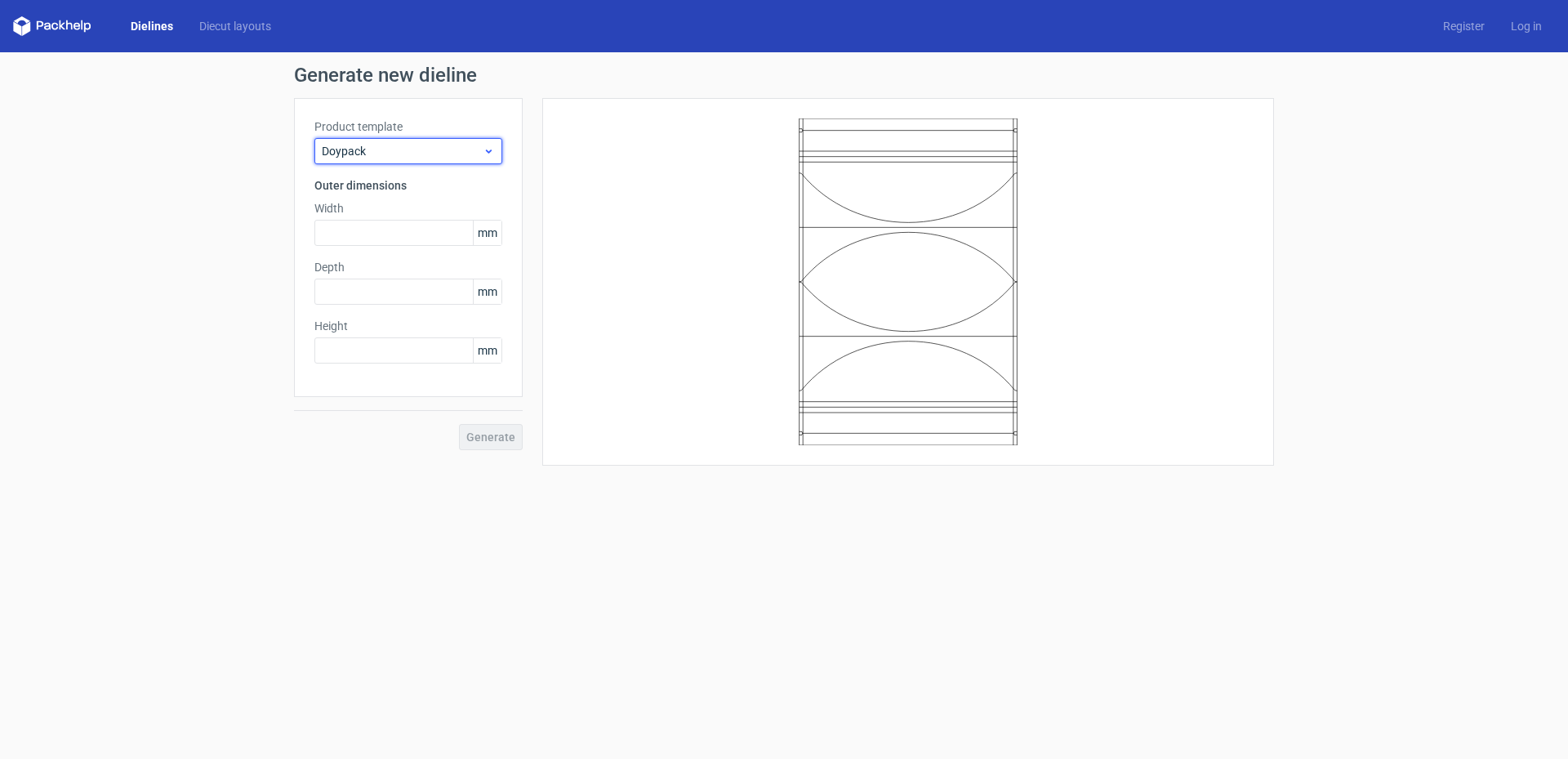
click at [358, 146] on span "Doypack" at bounding box center [402, 151] width 161 height 17
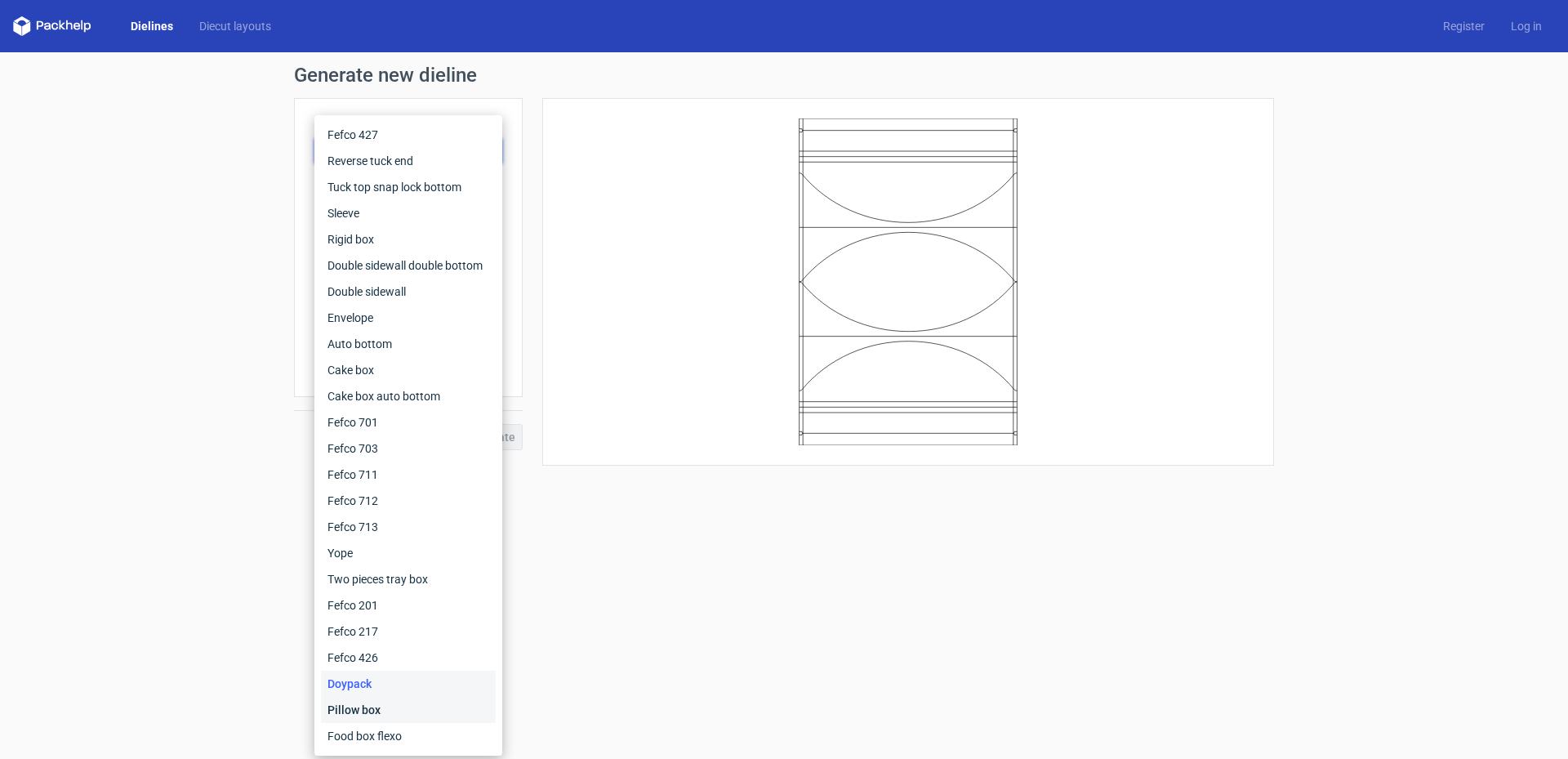
click at [375, 482] on div "Pillow box" at bounding box center [407, 710] width 174 height 26
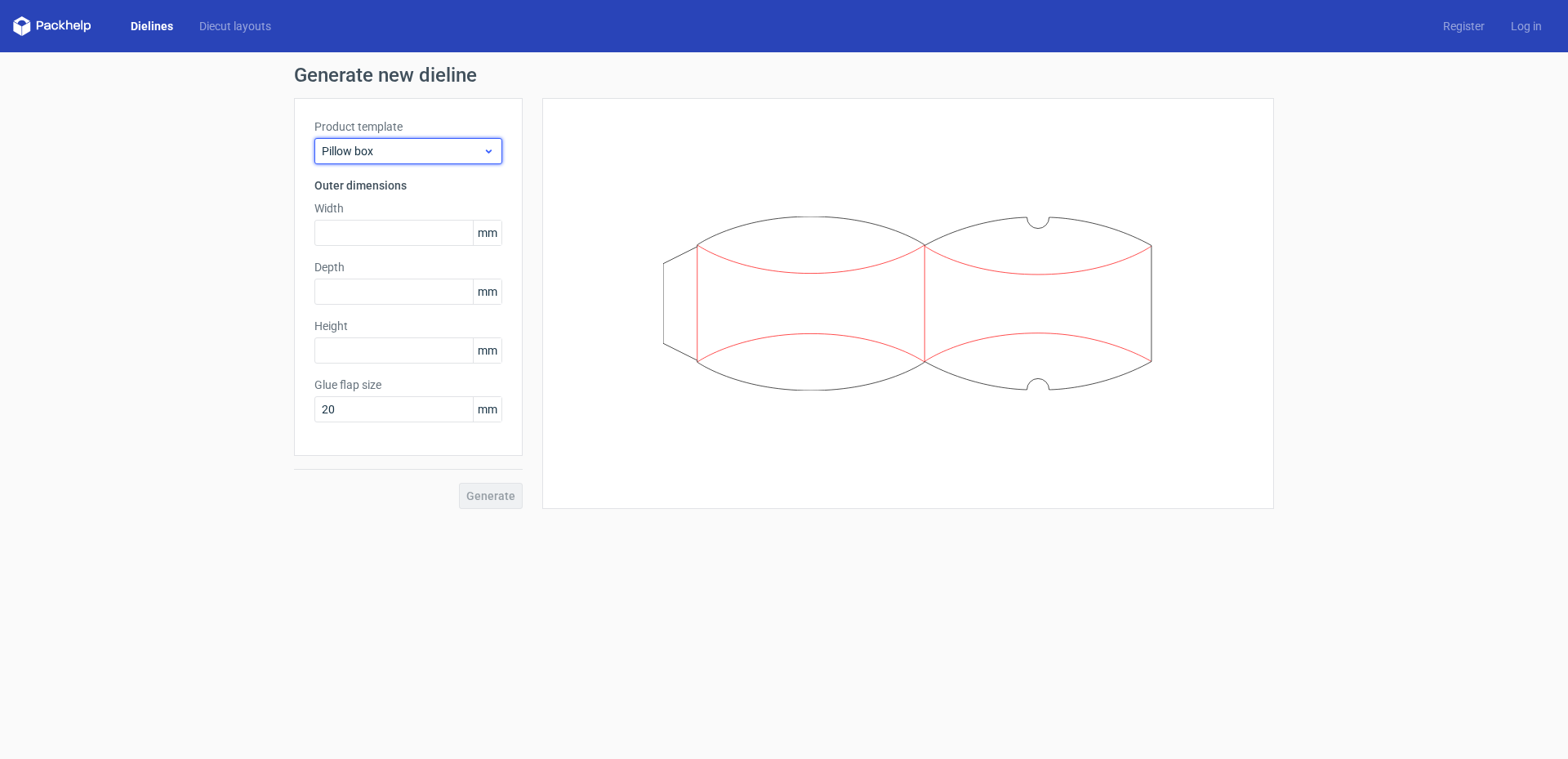
click at [383, 155] on span "Pillow box" at bounding box center [402, 151] width 161 height 17
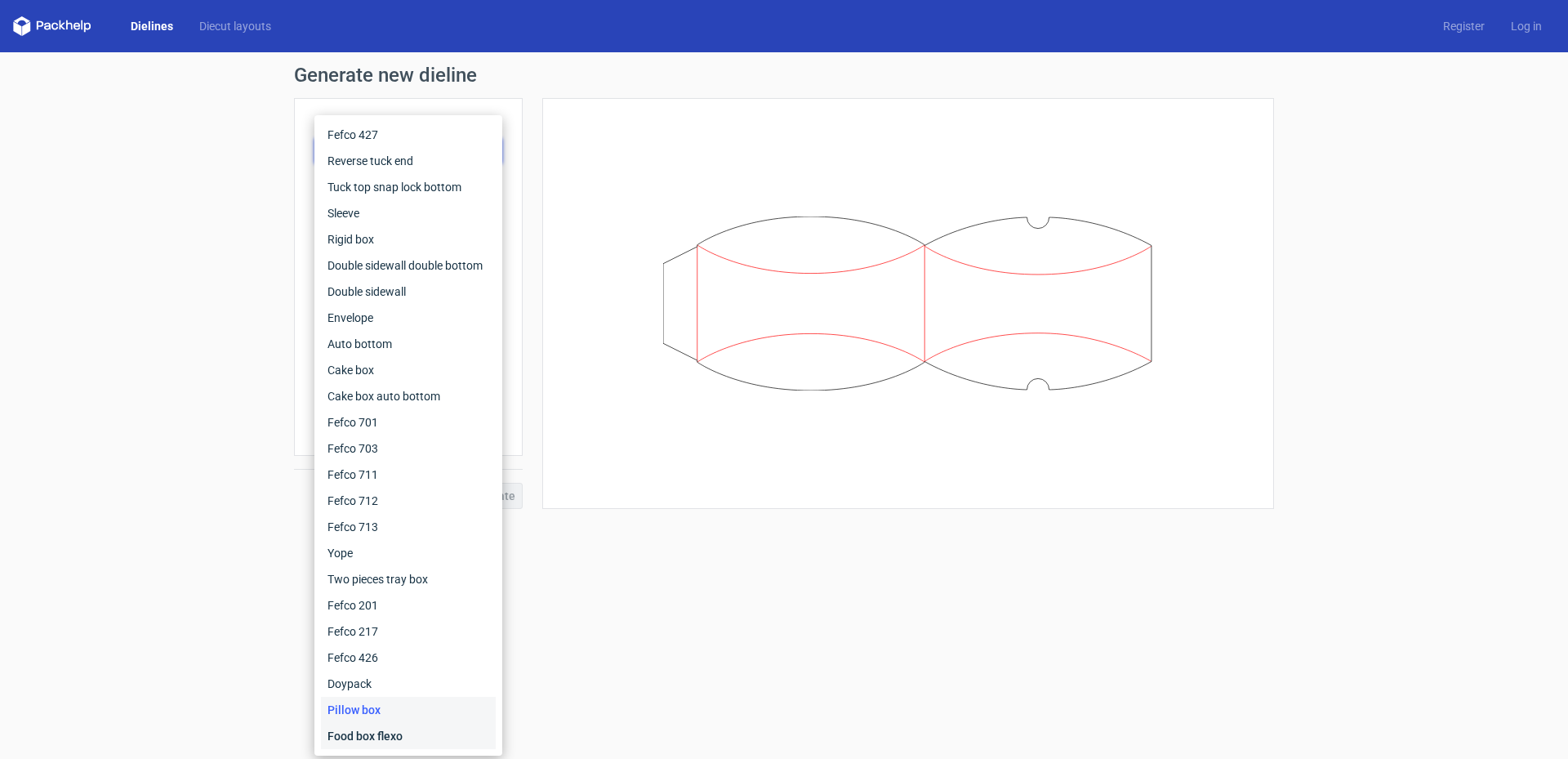
click at [392, 482] on div "Food box flexo" at bounding box center [407, 737] width 174 height 26
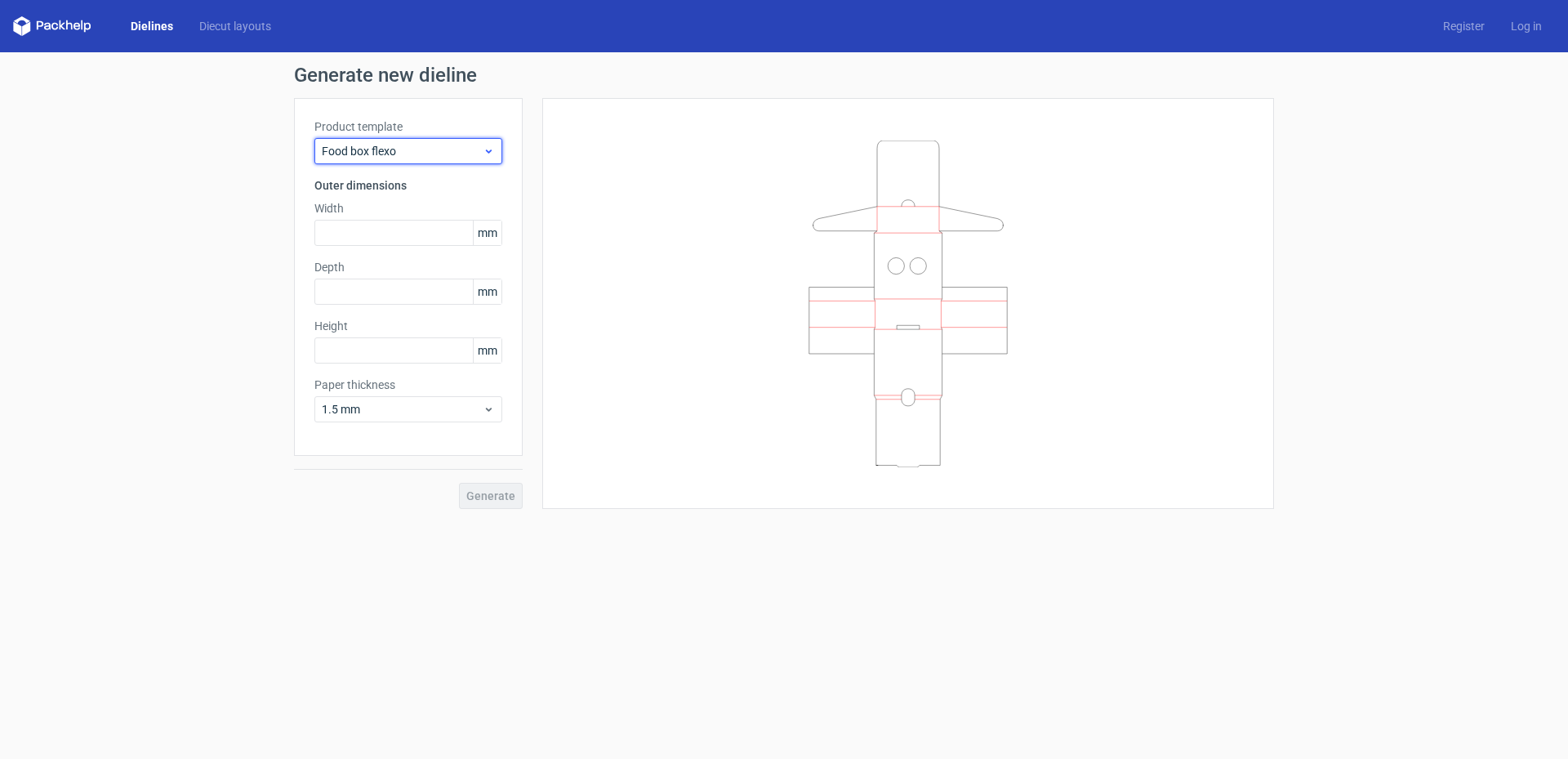
click at [365, 146] on span "Food box flexo" at bounding box center [402, 151] width 161 height 17
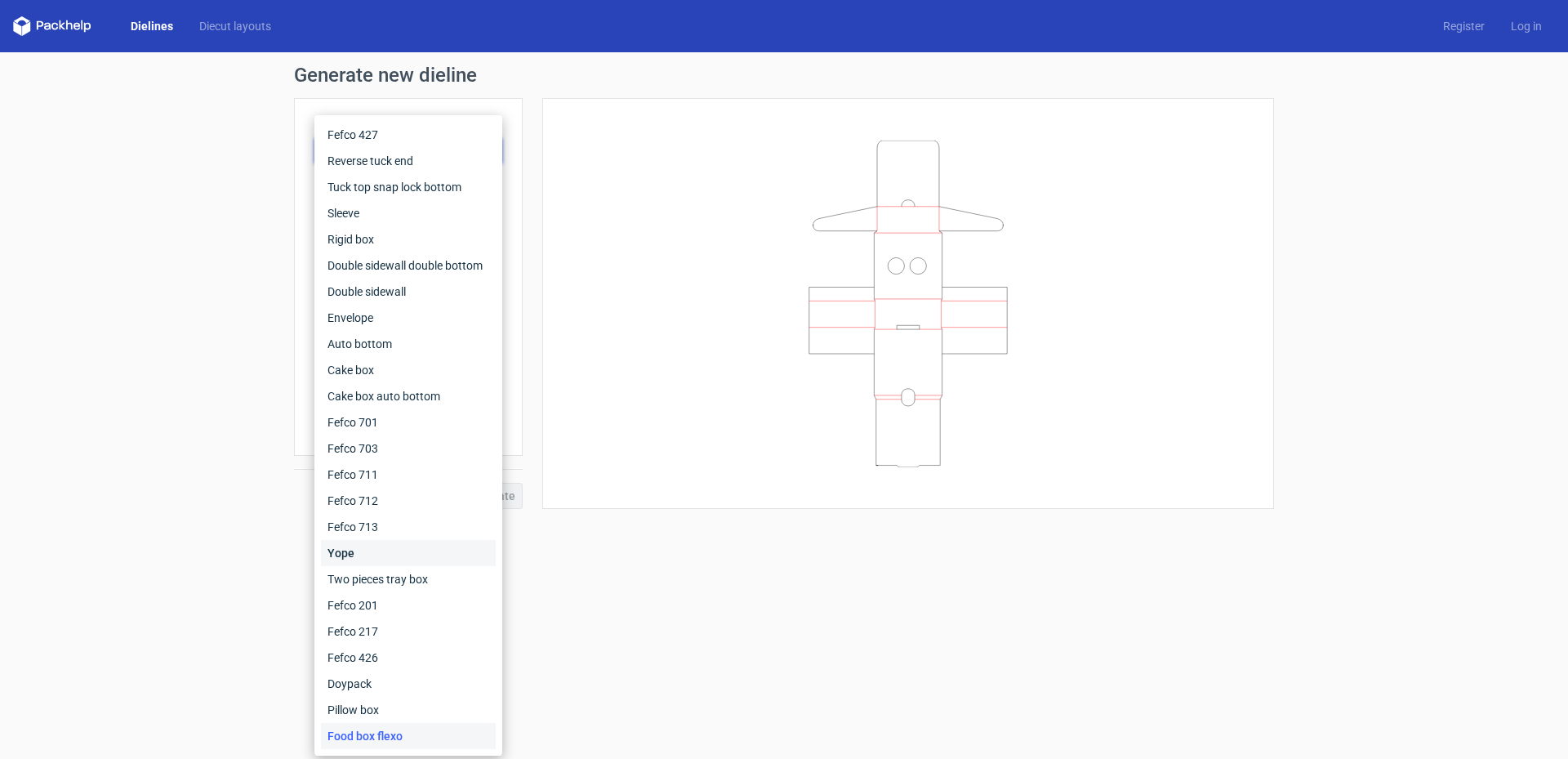
click at [358, 482] on div "Yope" at bounding box center [407, 553] width 174 height 26
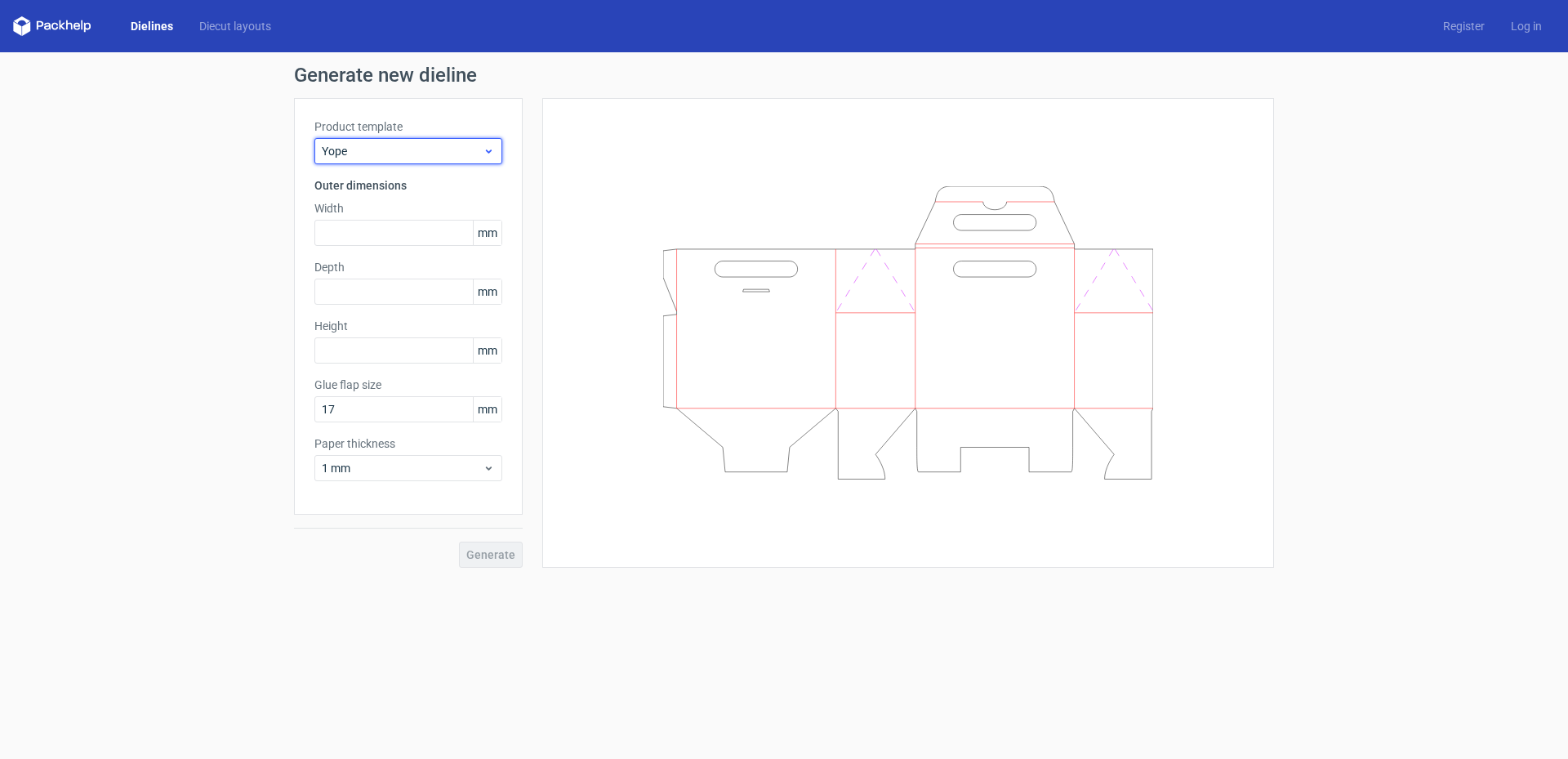
click at [413, 150] on span "Yope" at bounding box center [402, 151] width 161 height 17
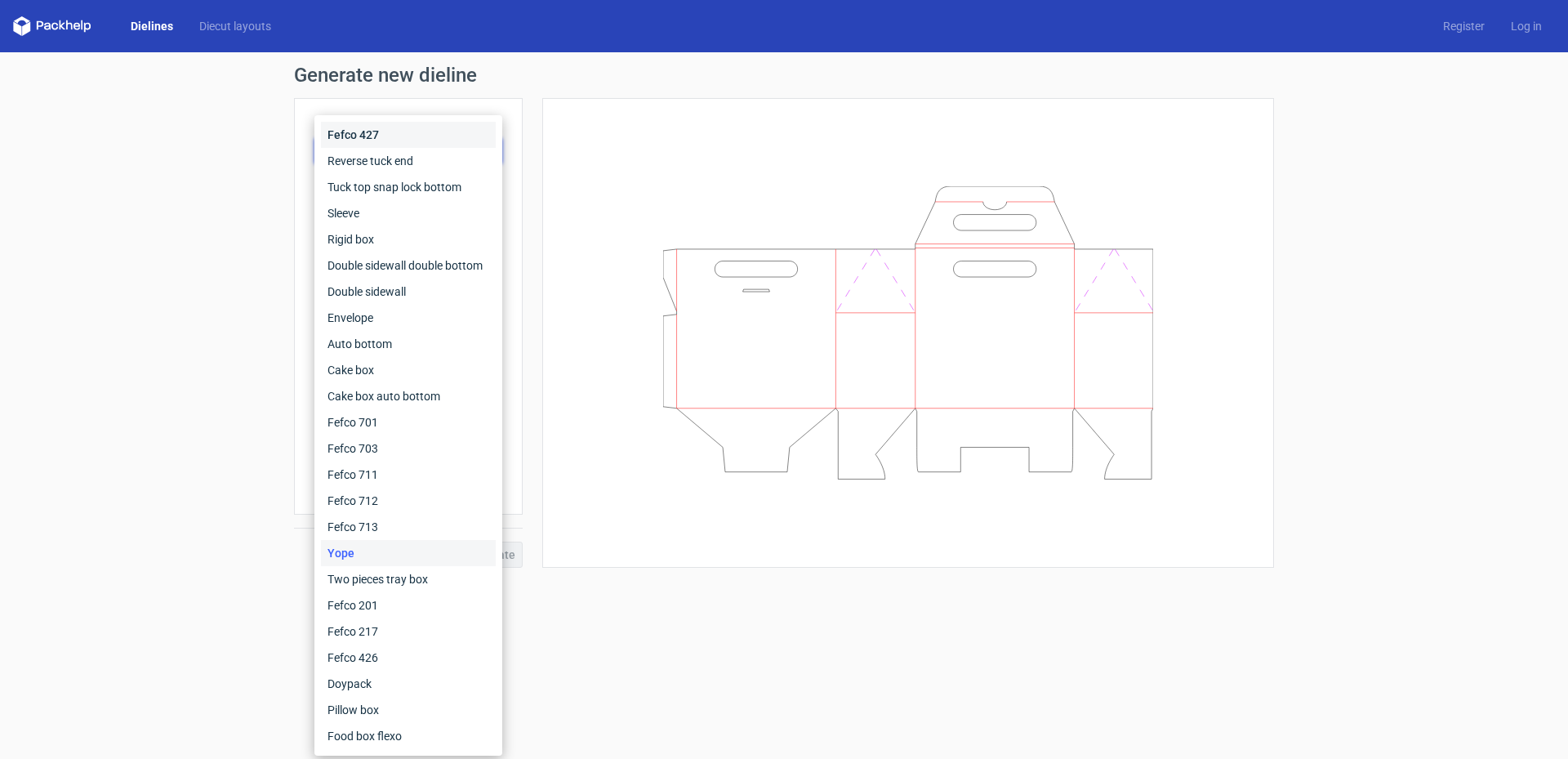
click at [348, 131] on div "Fefco 427" at bounding box center [407, 135] width 174 height 26
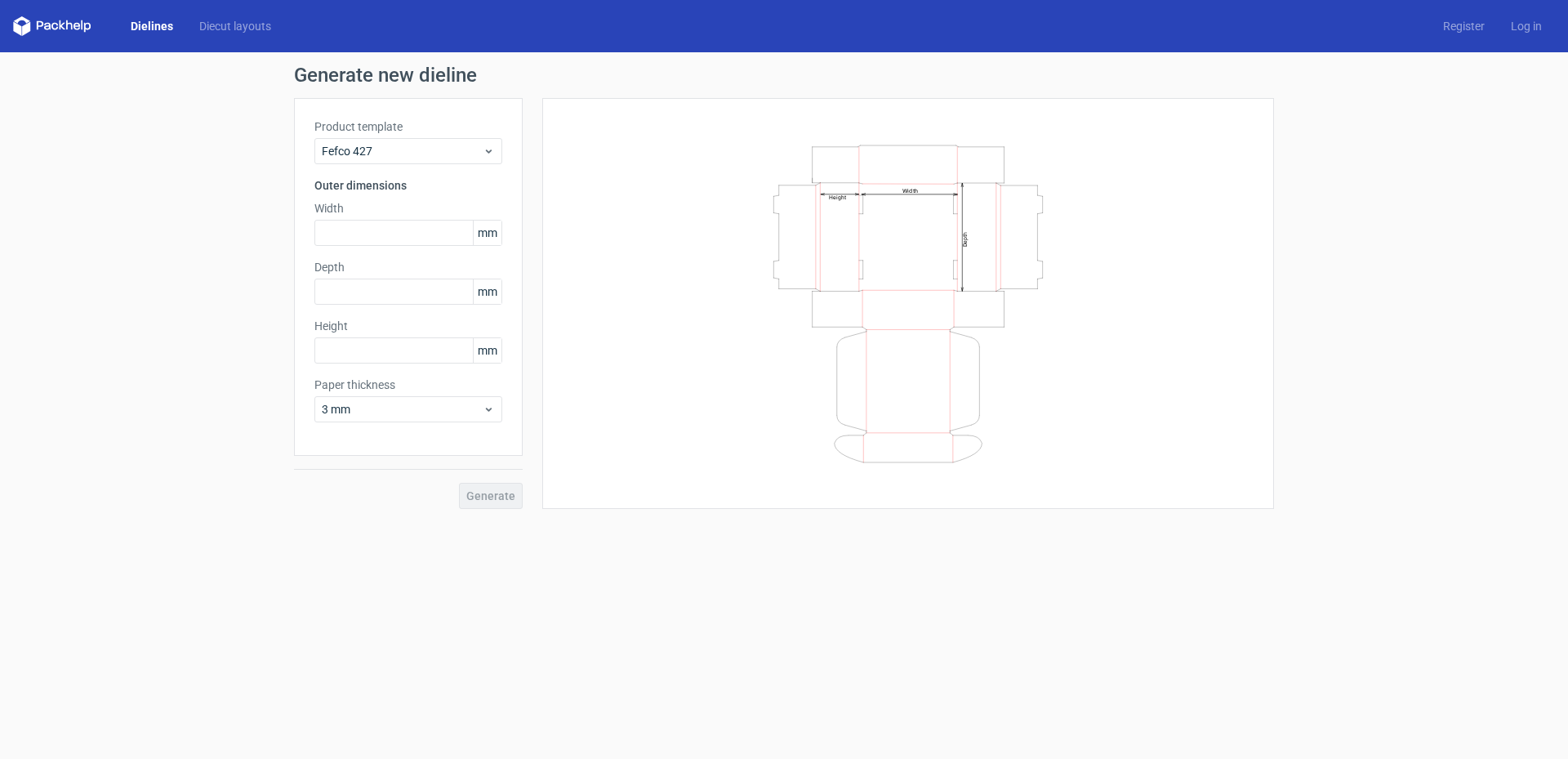
click at [651, 195] on div "Width Depth Height" at bounding box center [908, 303] width 691 height 370
click at [150, 35] on div "Dielines Diecut layouts" at bounding box center [149, 26] width 271 height 20
click at [150, 21] on link "Dielines" at bounding box center [151, 26] width 69 height 17
